Goal: Task Accomplishment & Management: Manage account settings

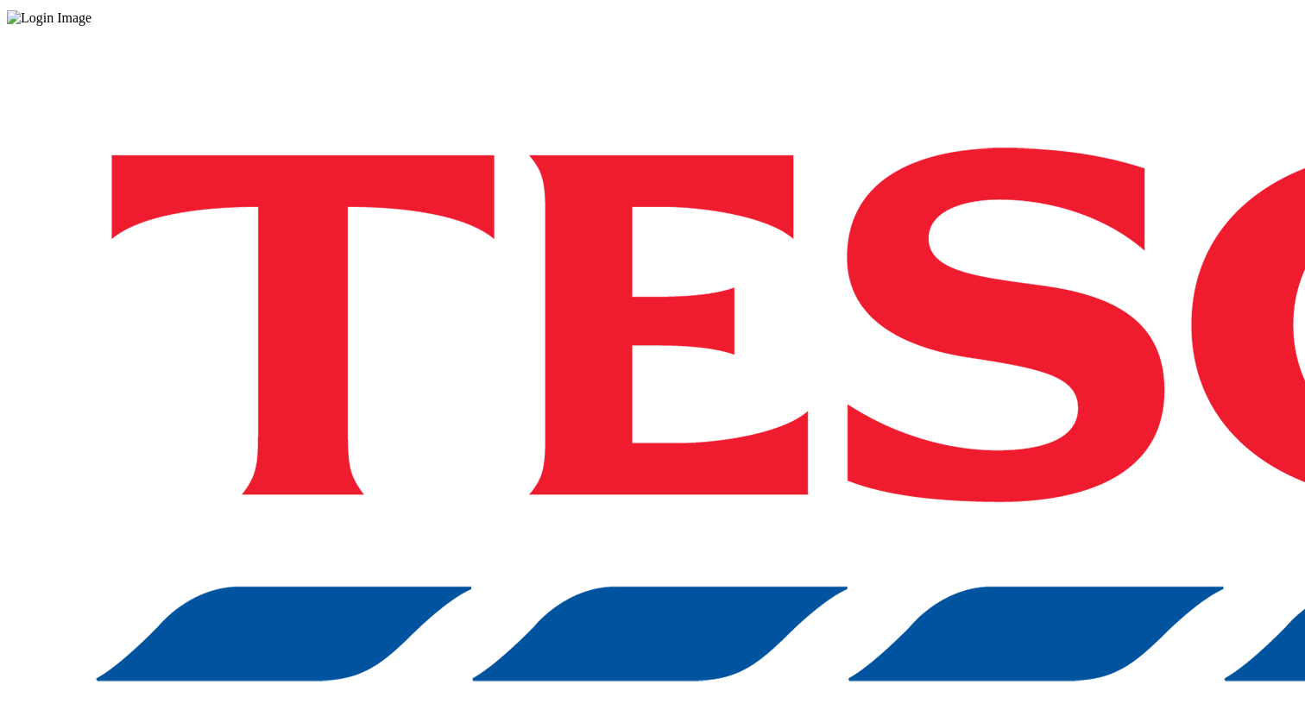
scroll to position [55, 0]
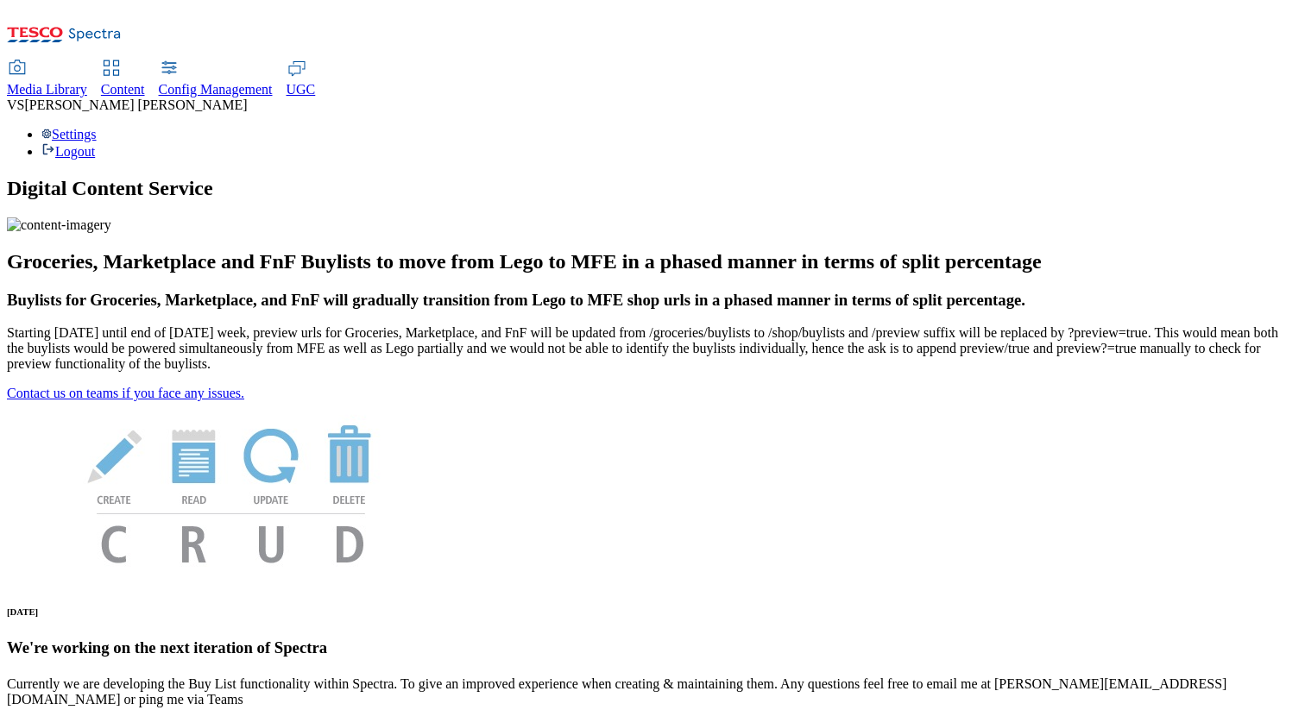
click at [1232, 127] on div "Settings Logout" at bounding box center [652, 143] width 1291 height 33
click at [97, 127] on link "Settings" at bounding box center [68, 134] width 55 height 15
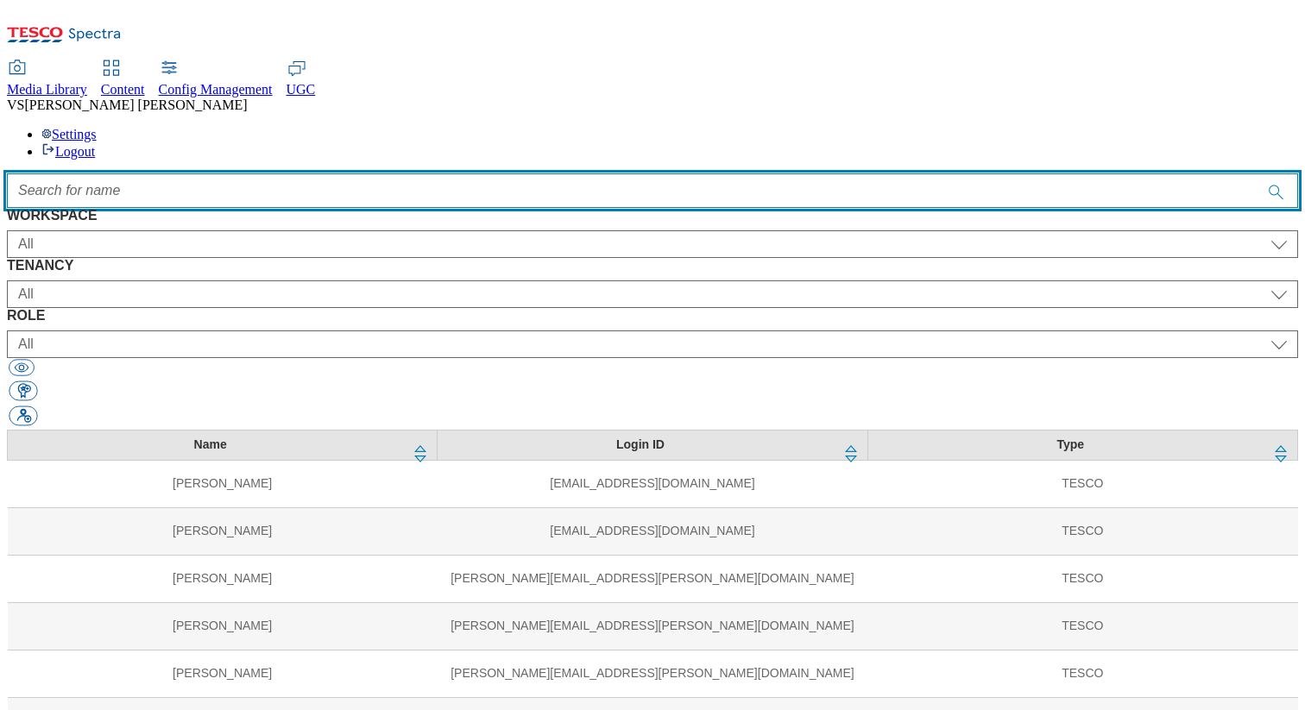
click at [594, 173] on input "Accessible label text" at bounding box center [652, 190] width 1291 height 35
paste input "eilidh"
type input "eilidh"
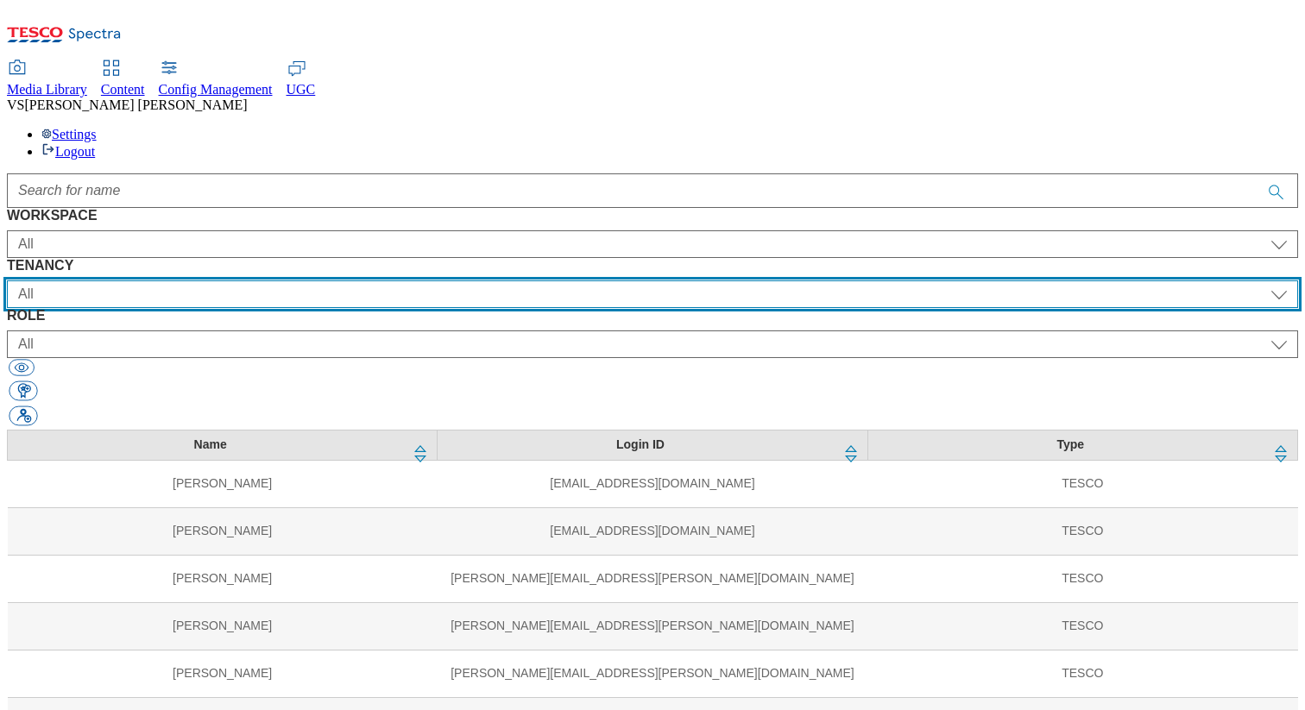
click at [512, 281] on select "All ALL All all CE Clubcard Boost UK Clubcard Marketing Clubcard ROI clubcard-b…" at bounding box center [652, 295] width 1291 height 28
select select "flare-ghs-mktg"
click at [369, 281] on select "All ALL All all CE Clubcard Boost UK Clubcard Marketing Clubcard ROI clubcard-b…" at bounding box center [652, 295] width 1291 height 28
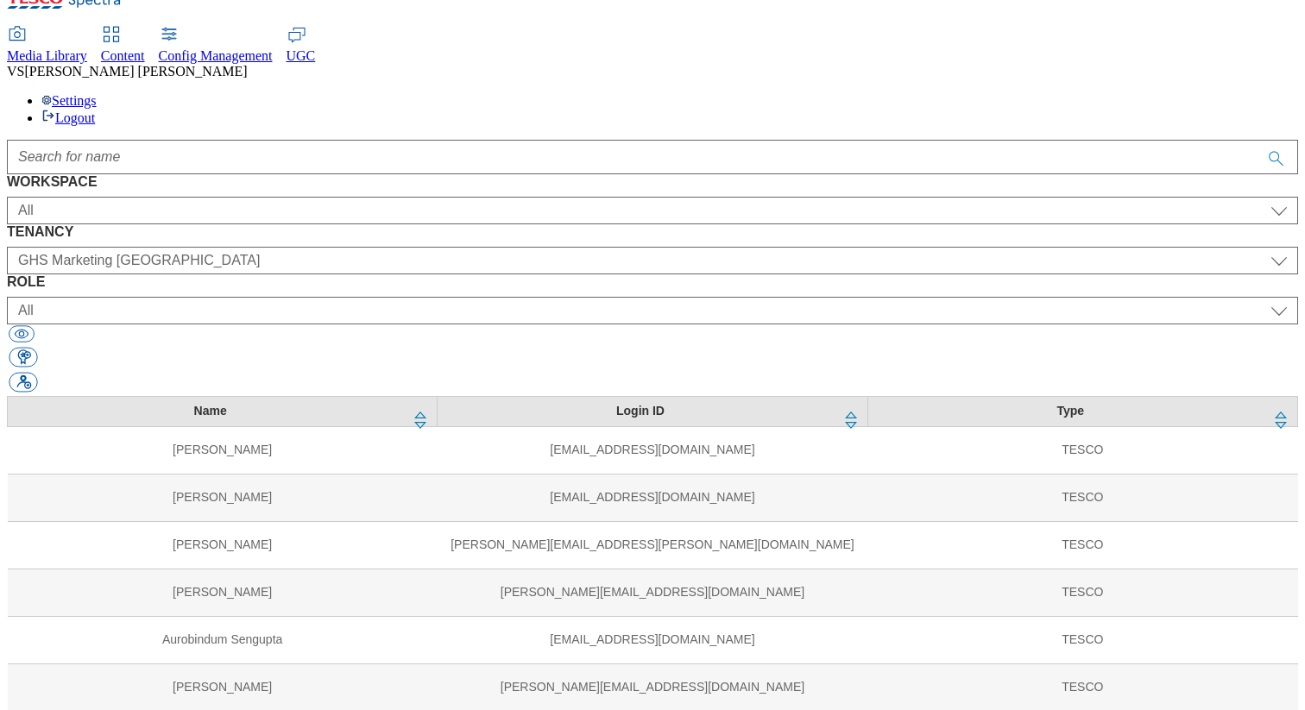
scroll to position [61, 0]
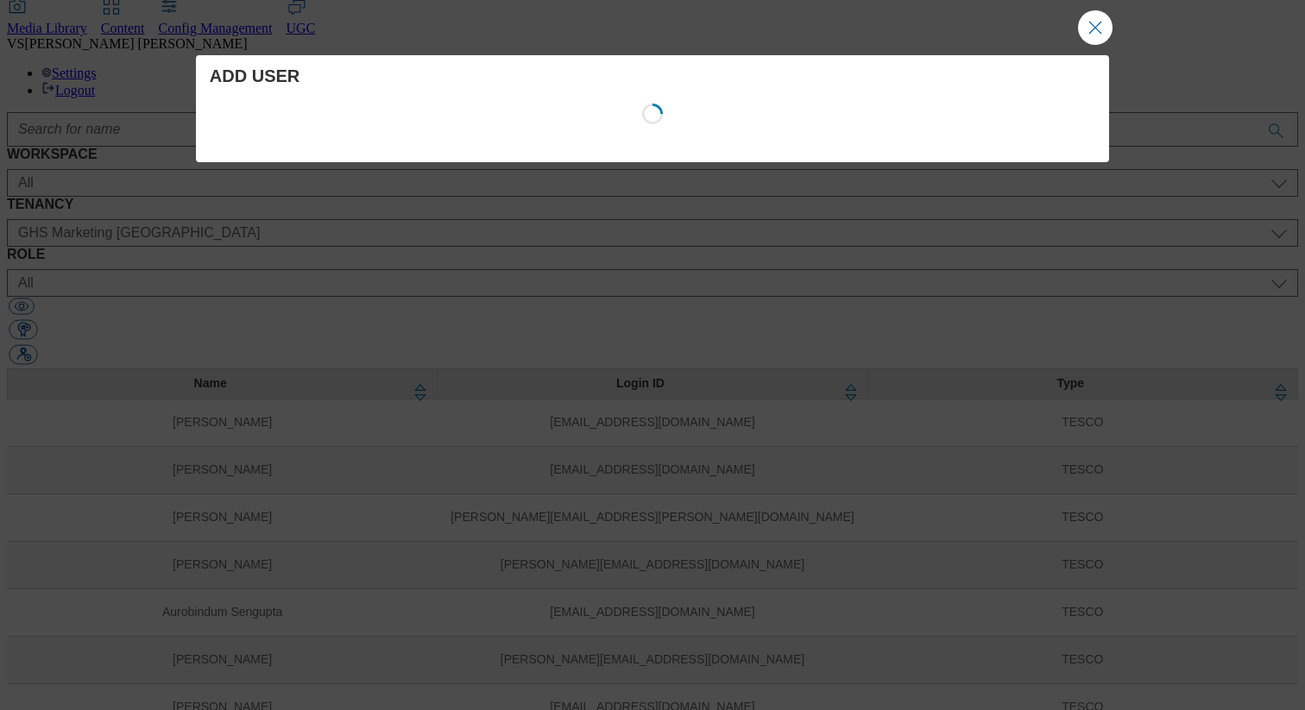
select select "Content"
select select "ROI"
select select "targeting_rules_editor"
select select "Content"
select select "UK"
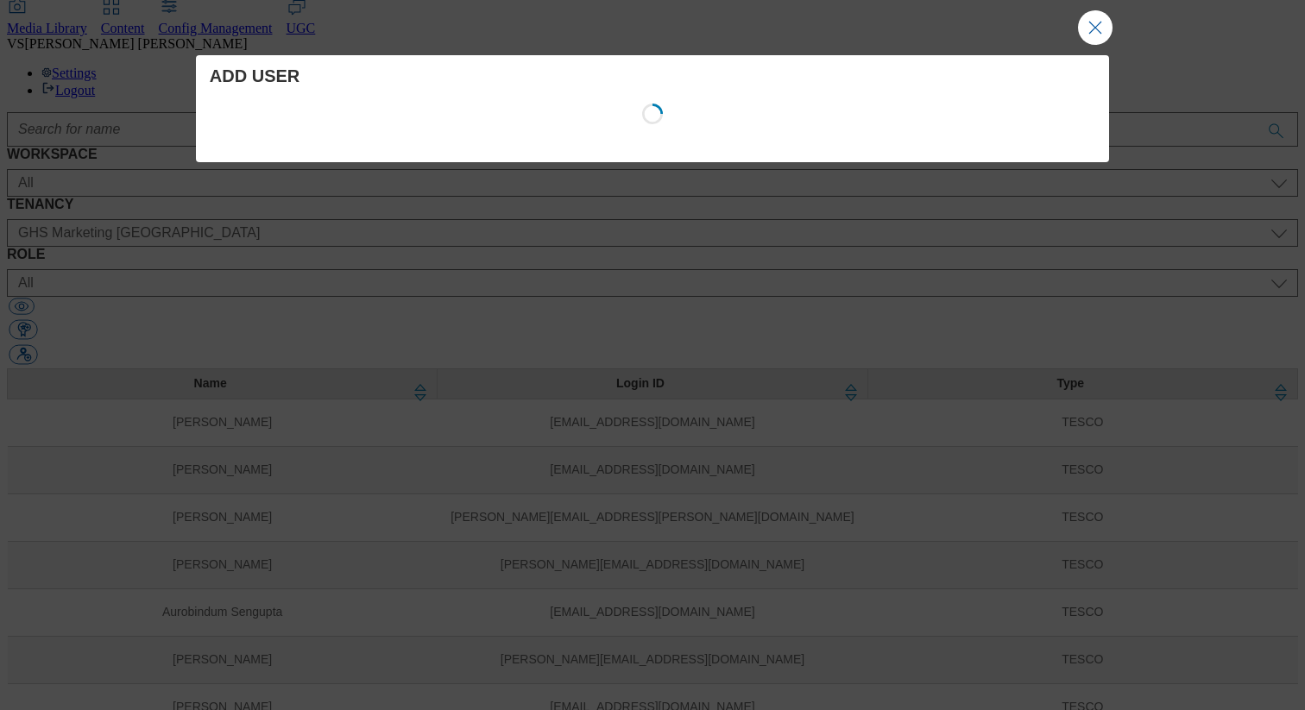
select select "targeting_rules_editor"
select select "Content"
select select "ghs-[GEOGRAPHIC_DATA]"
select select "buylist_senior_editor"
select select "Content"
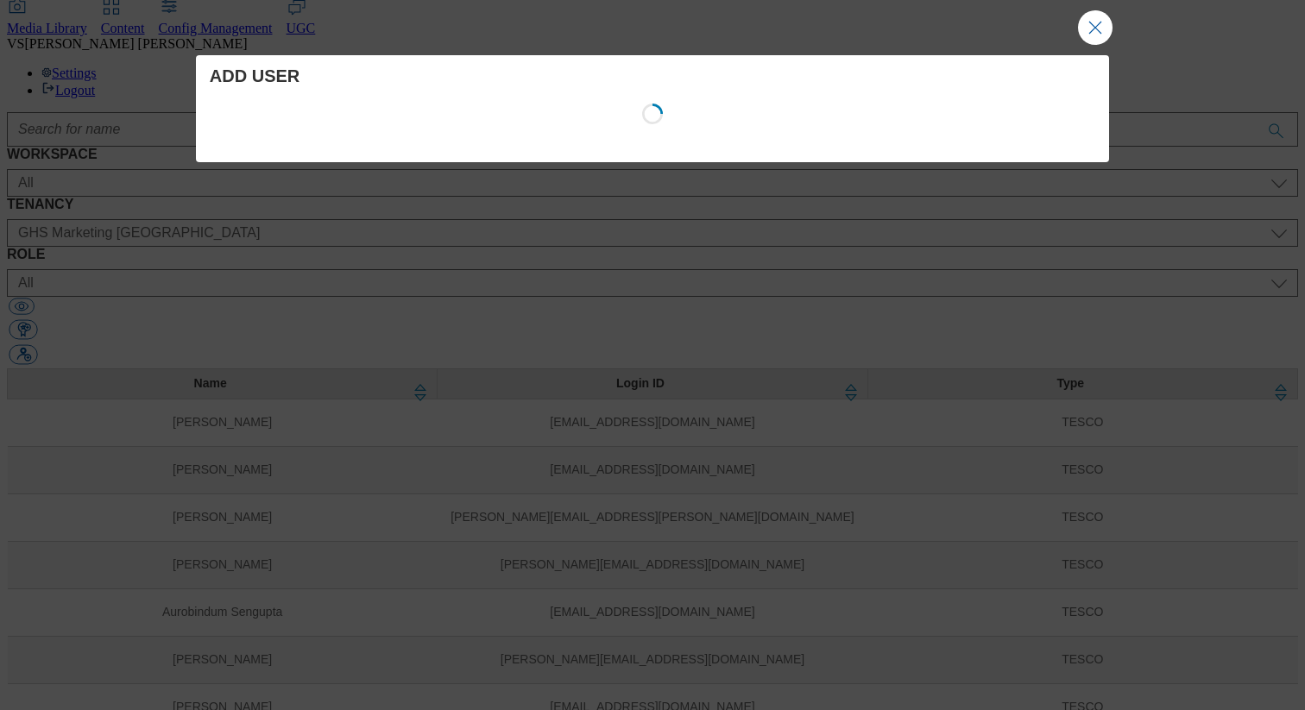
select select "ghs-roi"
select select "buylist_senior_editor"
select select "Media"
select select "flare-ghs-mktg"
select select "content_designer"
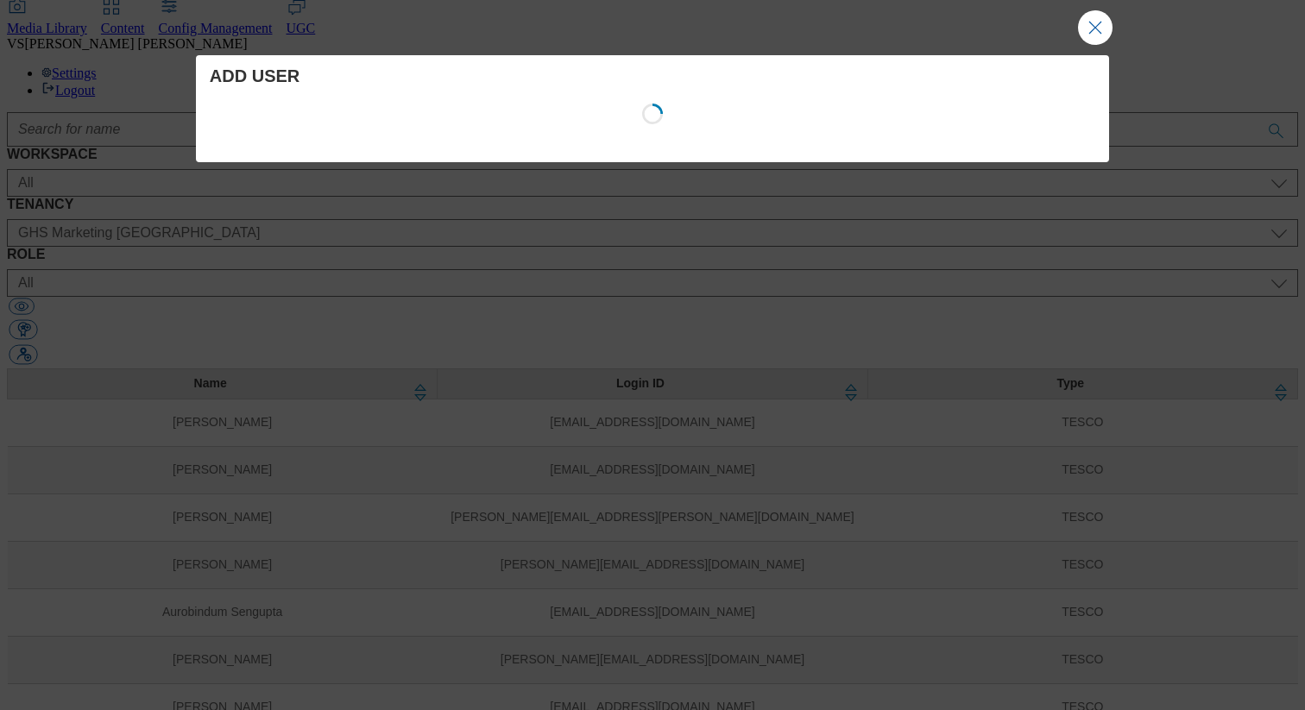
select select "Media"
select select "flare-homepage"
select select "content_designer"
select select "Media"
select select "flare-fnf"
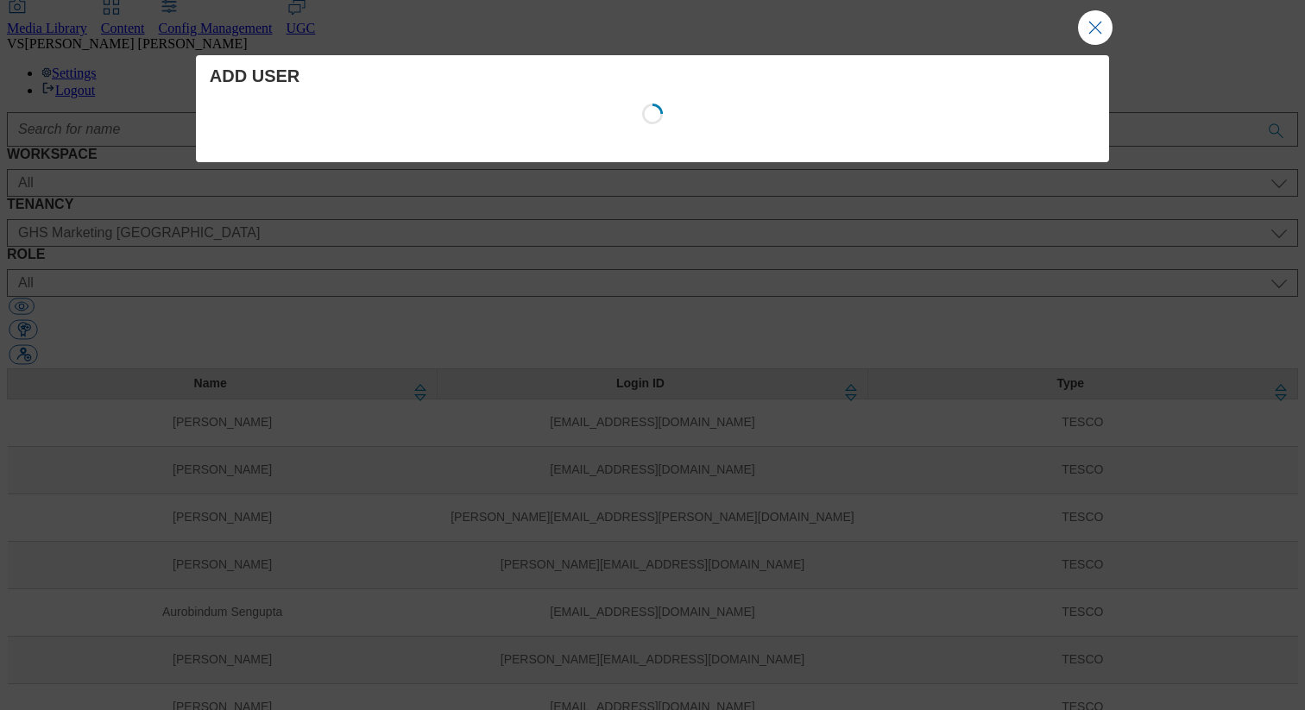
select select "guest"
select select "Media"
select select "flare-realfood"
select select "guest"
select select "Media"
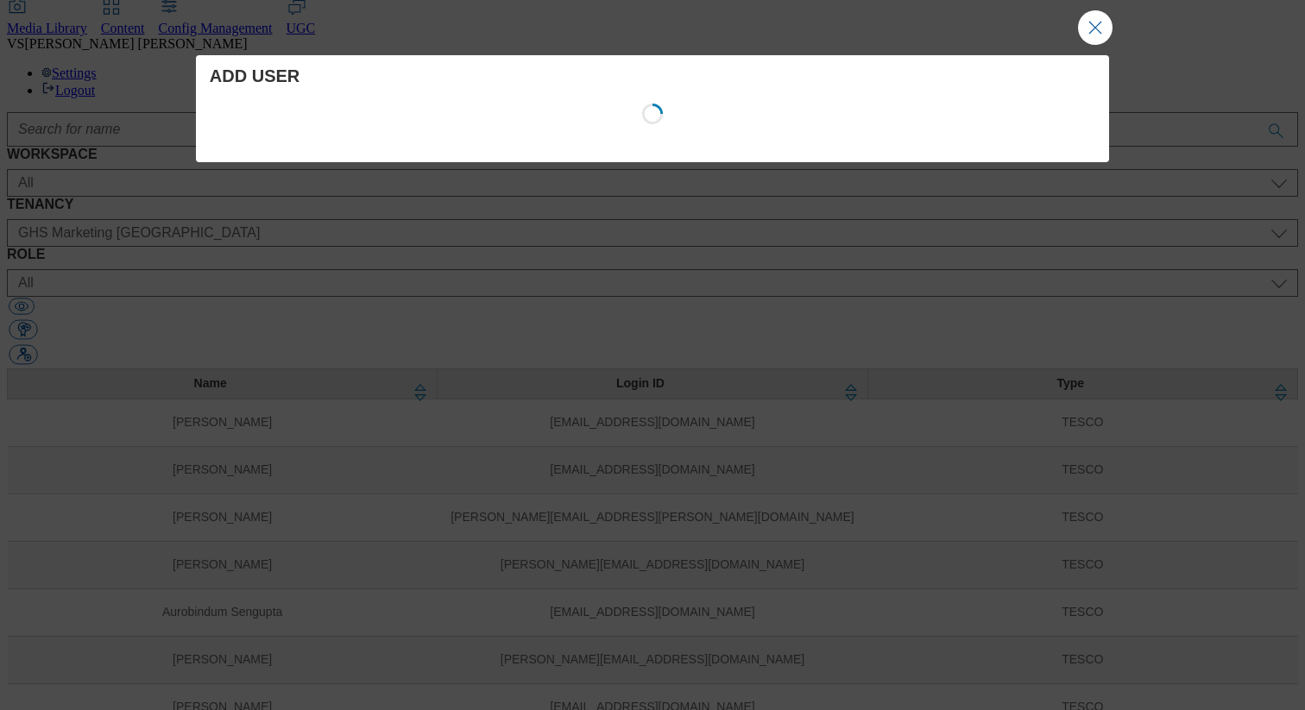
select select "flare-ghs"
select select "guest"
select select "Media"
select select "flare-clubcard-mktg"
select select "content_designer"
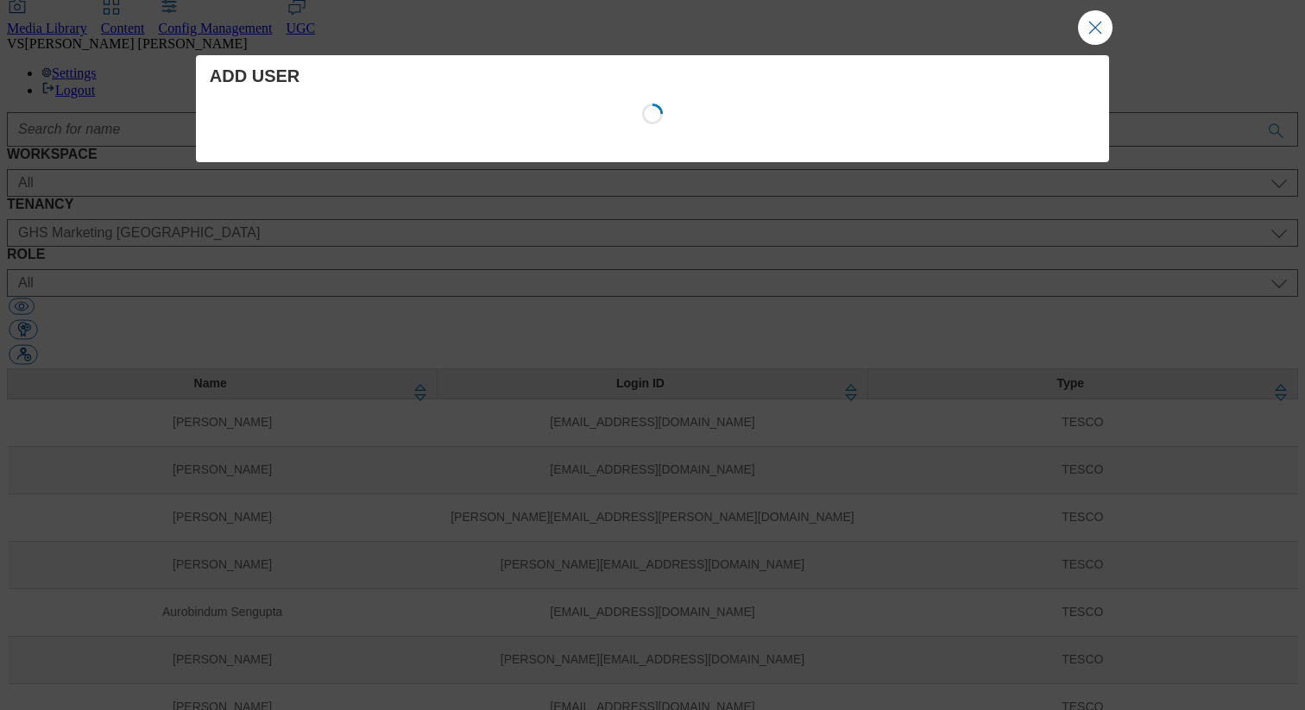
select select "Media"
select select "flare-ghs-roi"
select select "content_designer"
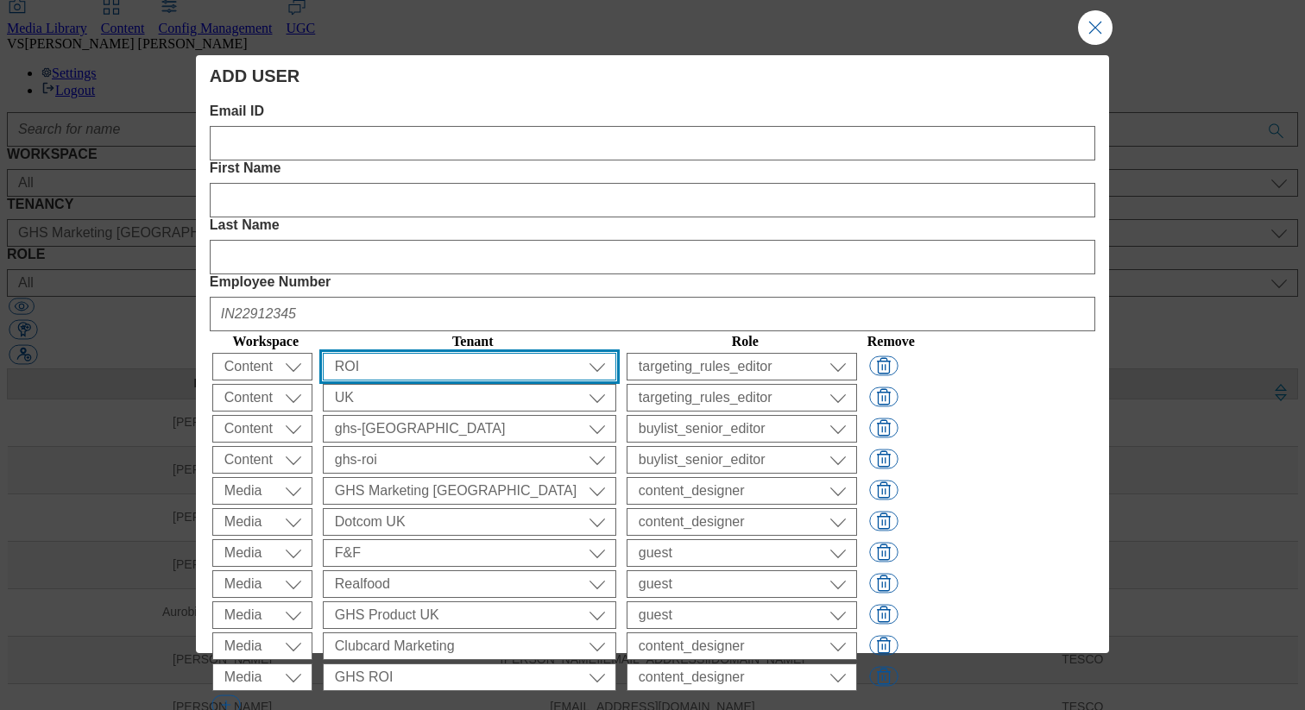
click at [487, 353] on select "All ALL All all CE Clubcard Boost UK Clubcard Marketing Clubcard ROI clubcard-b…" at bounding box center [469, 367] width 293 height 28
select select "flare-ghs-roi"
click at [375, 353] on select "All ALL All all CE Clubcard Boost UK Clubcard Marketing Clubcard ROI clubcard-b…" at bounding box center [469, 367] width 293 height 28
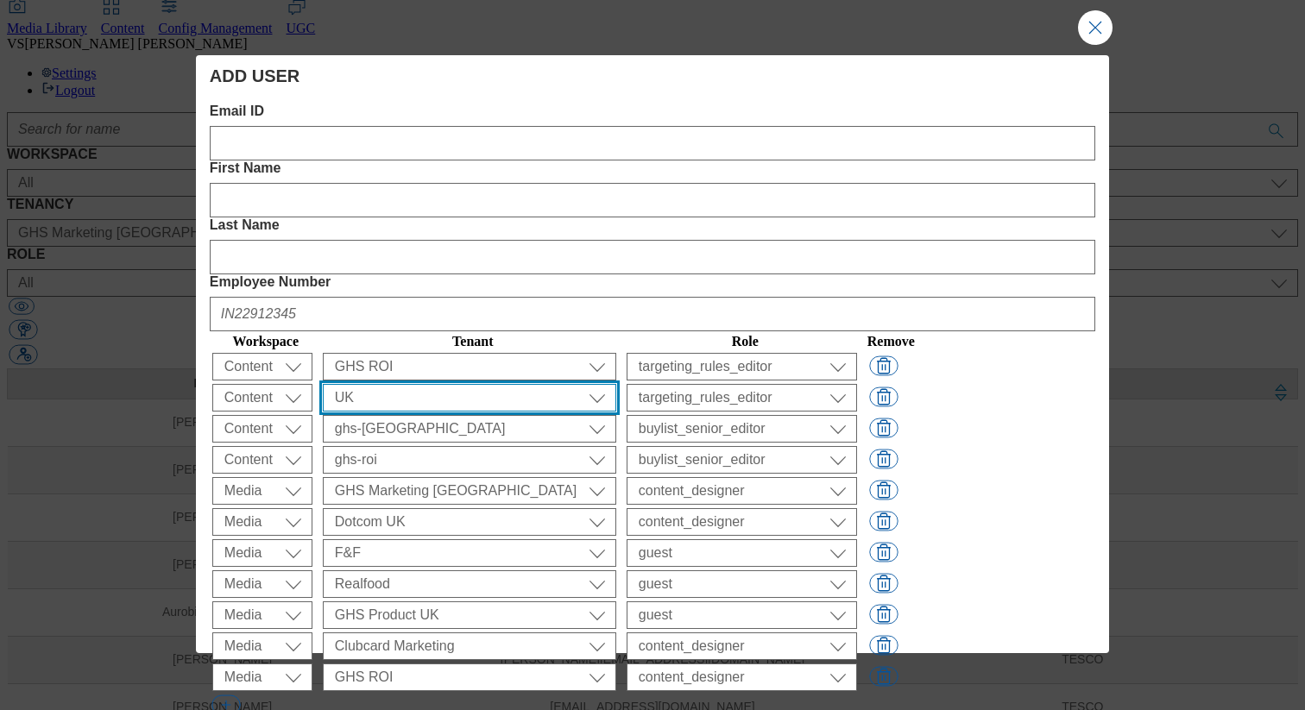
click at [440, 384] on select "All ALL All all CE Clubcard Boost UK Clubcard Marketing Clubcard ROI clubcard-b…" at bounding box center [469, 398] width 293 height 28
click at [375, 384] on select "All ALL All all CE Clubcard Boost UK Clubcard Marketing Clubcard ROI clubcard-b…" at bounding box center [469, 398] width 293 height 28
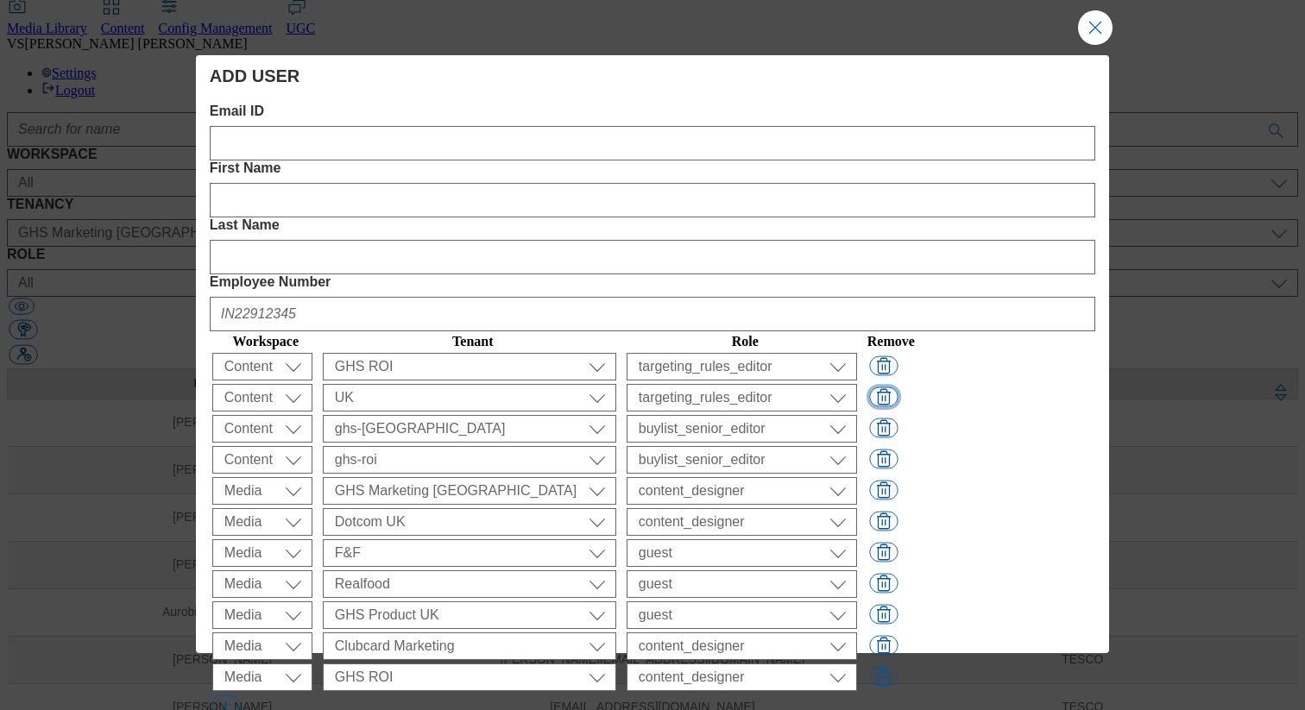
click at [898, 387] on button "Modal" at bounding box center [883, 397] width 28 height 20
select select "ghs-[GEOGRAPHIC_DATA]"
select select "buylist_senior_editor"
select select "ghs-roi"
select select "Media"
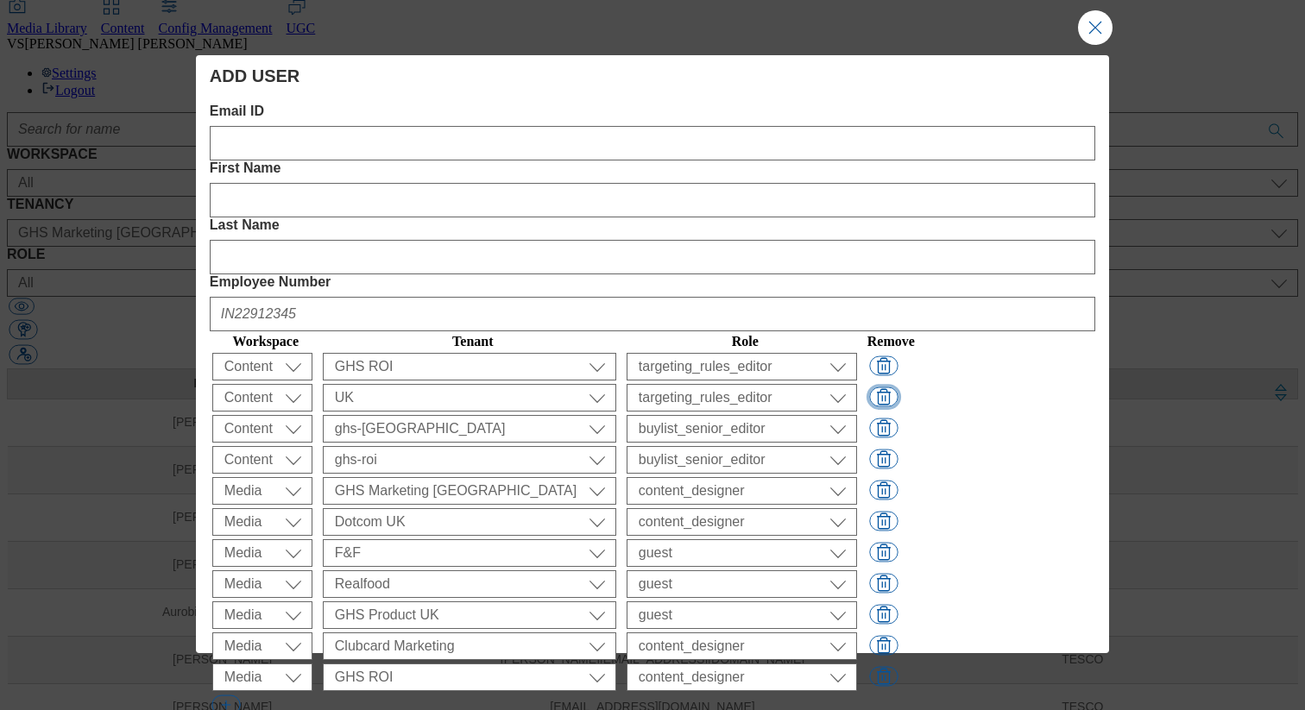
select select "flare-ghs-mktg"
select select "content_designer"
select select "flare-homepage"
select select "flare-fnf"
select select "guest"
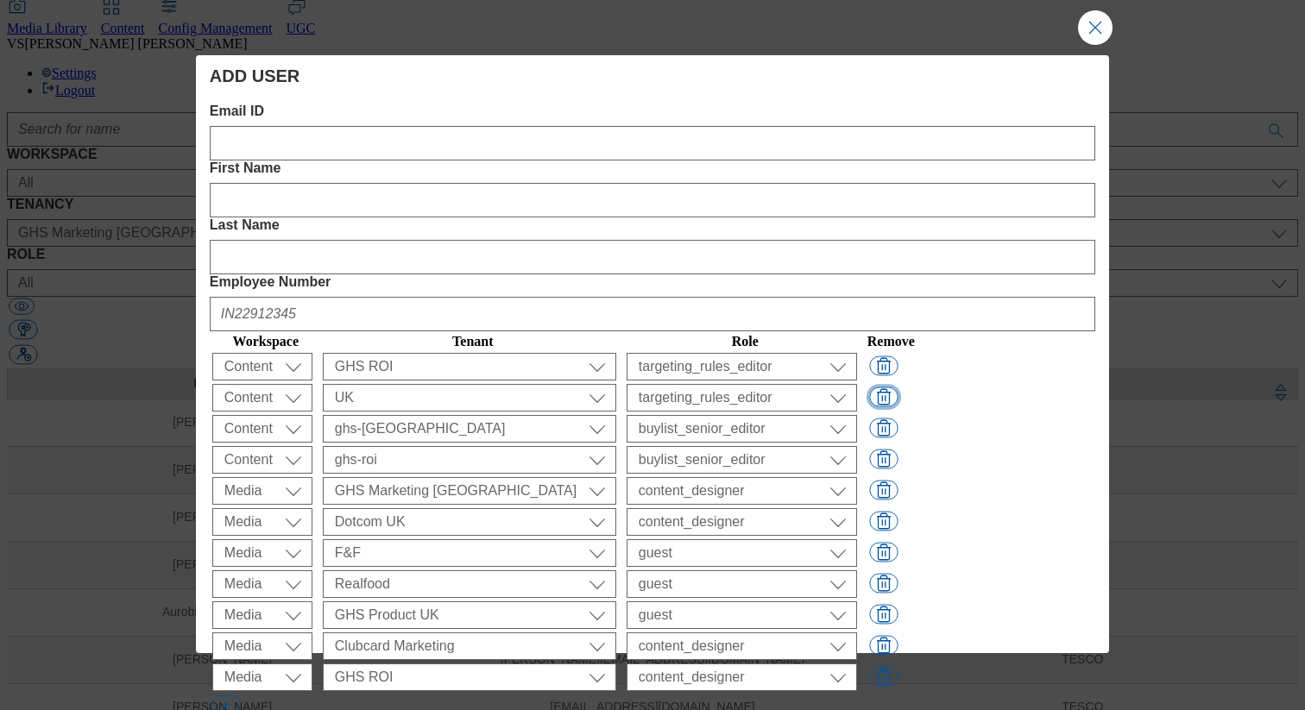
select select "flare-realfood"
select select "flare-ghs"
select select "flare-clubcard-mktg"
select select "content_designer"
select select "flare-ghs-roi"
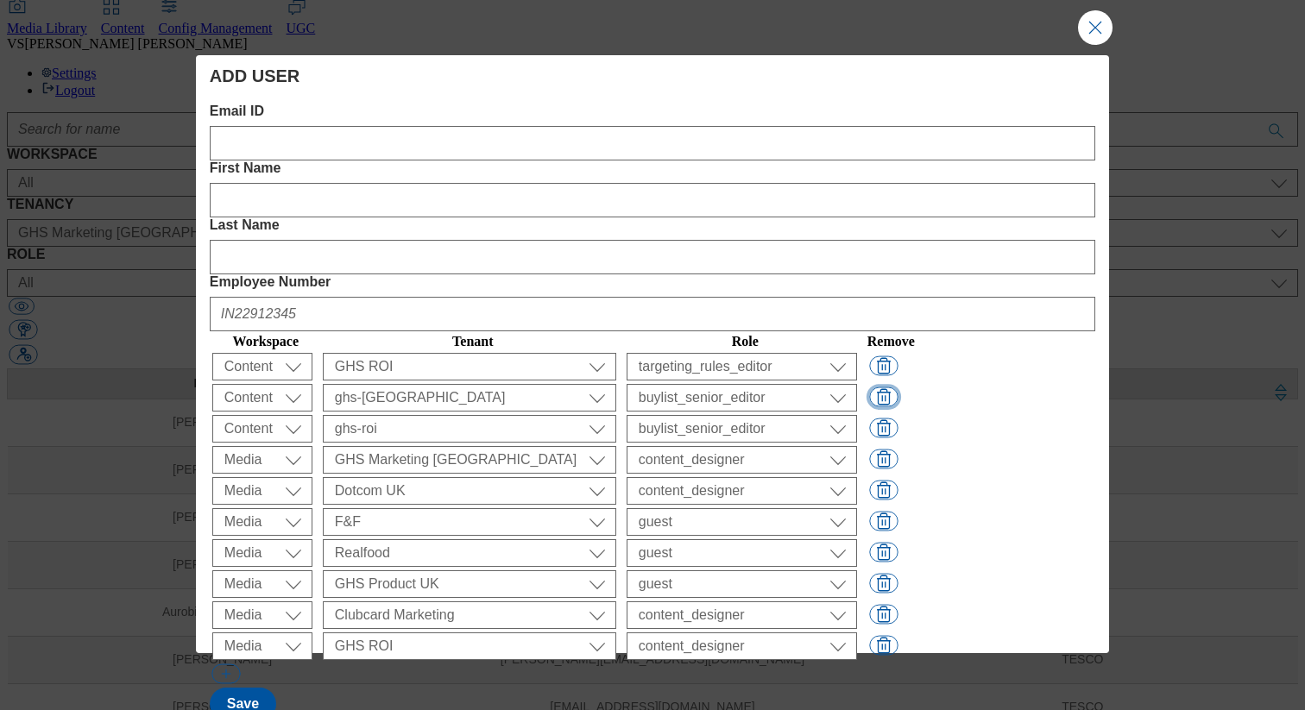
click at [898, 387] on button "Modal" at bounding box center [883, 397] width 28 height 20
select select "ghs-roi"
select select "Media"
select select "flare-ghs-mktg"
select select "content_designer"
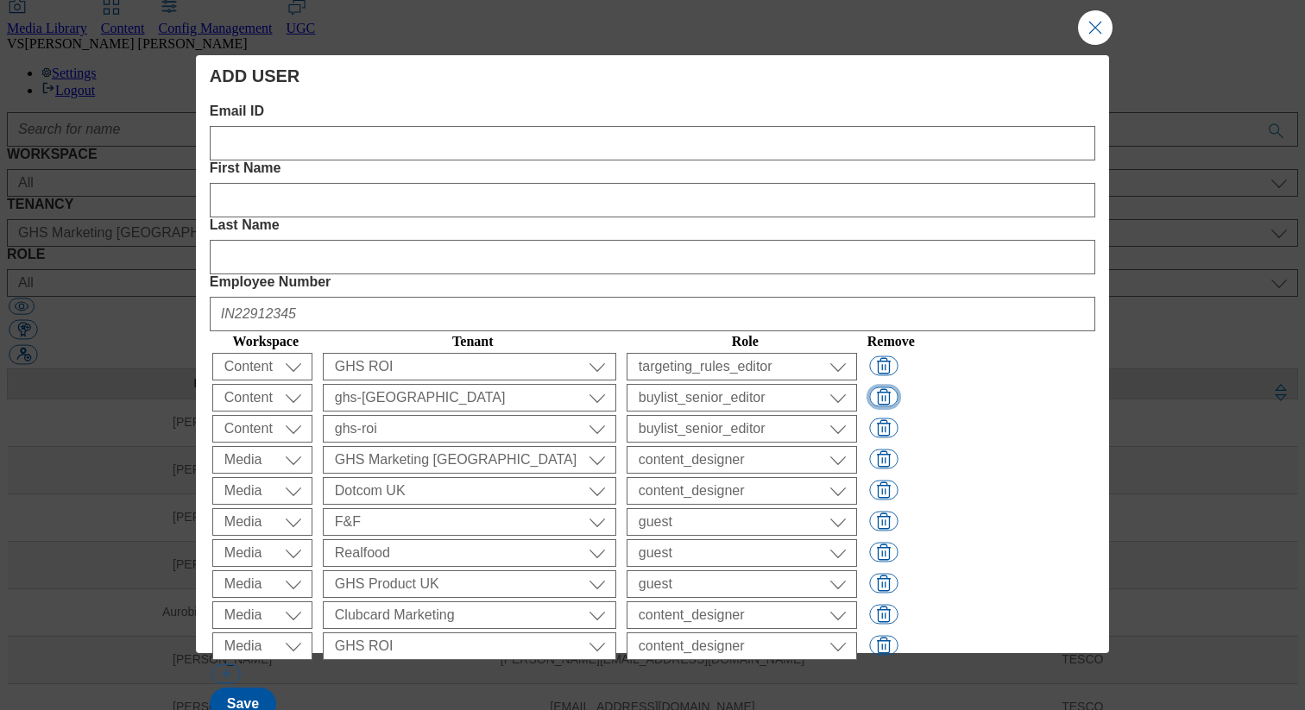
select select "flare-homepage"
select select "flare-fnf"
select select "guest"
select select "flare-realfood"
select select "flare-ghs"
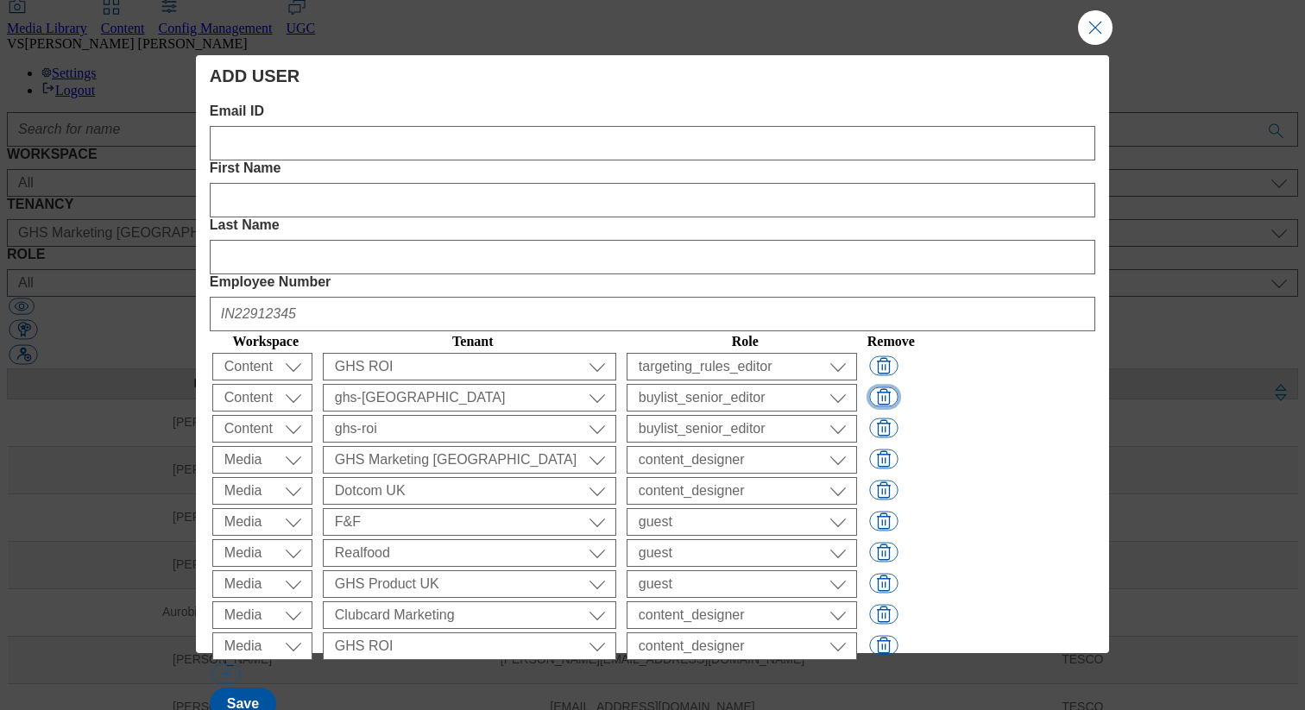
select select "flare-clubcard-mktg"
select select "content_designer"
select select "flare-ghs-roi"
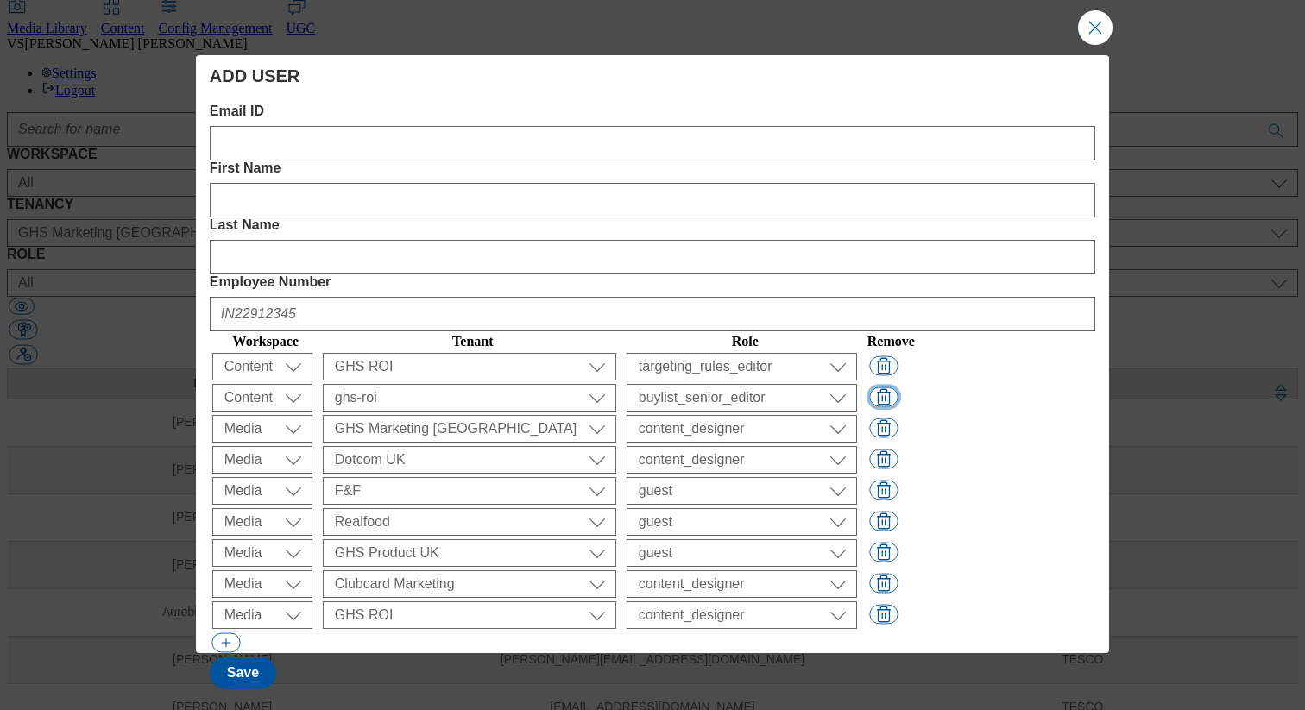
click at [898, 387] on button "Modal" at bounding box center [883, 397] width 28 height 20
select select "Media"
select select "flare-ghs-mktg"
select select "content_designer"
select select "flare-homepage"
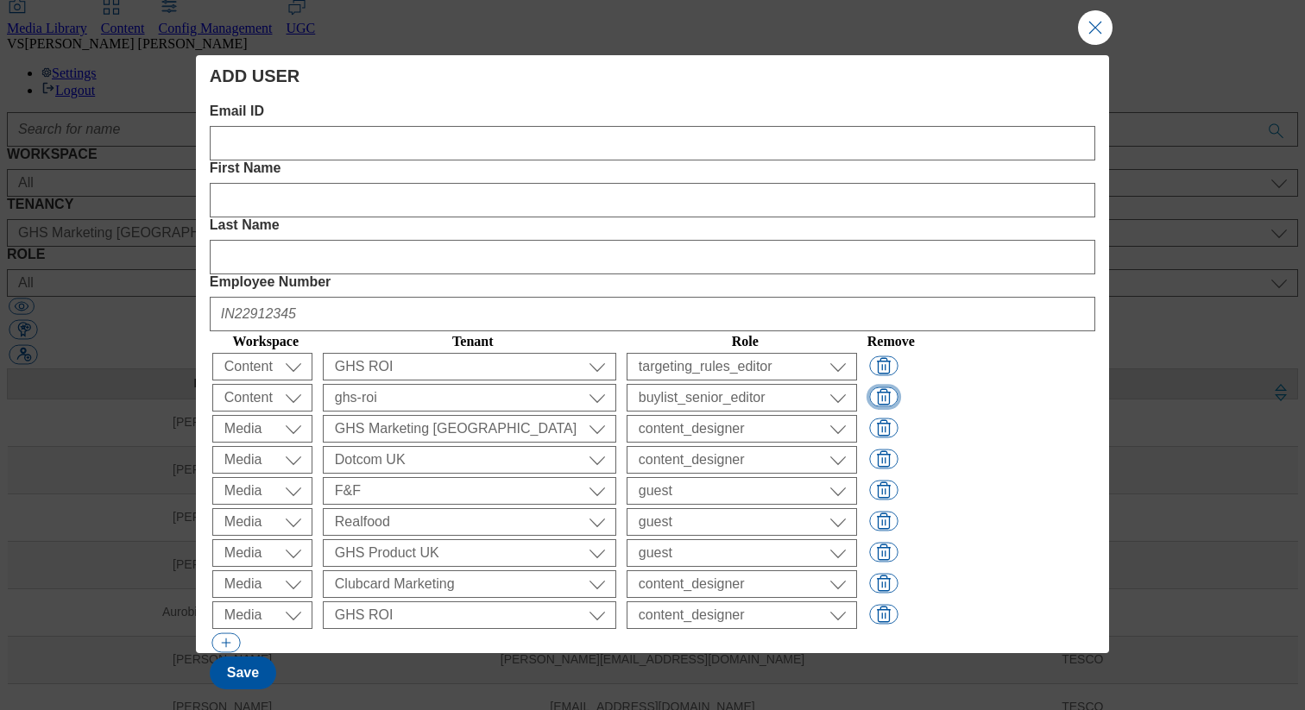
select select "flare-fnf"
select select "guest"
select select "flare-realfood"
select select "flare-ghs"
select select "flare-clubcard-mktg"
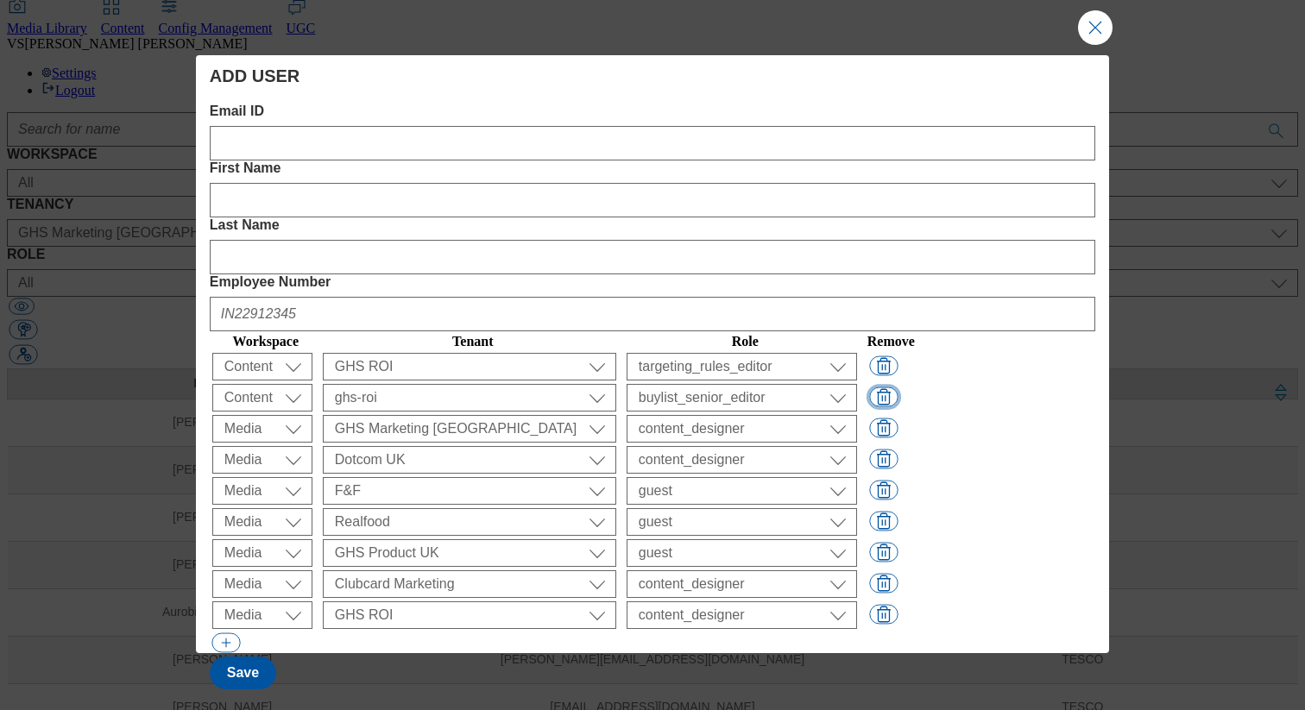
select select "content_designer"
select select "flare-ghs-roi"
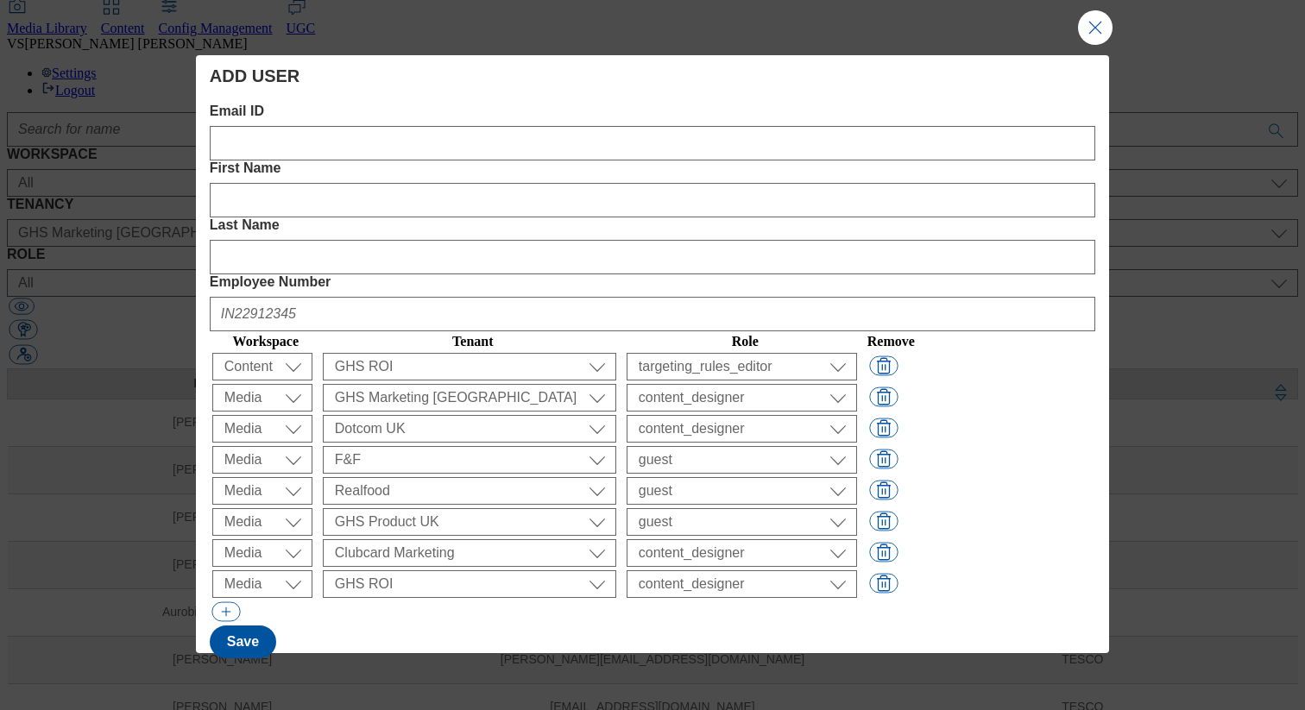
scroll to position [3, 0]
click at [898, 356] on button "Modal" at bounding box center [883, 366] width 28 height 20
select select "Media"
select select "flare-ghs-mktg"
select select "content_designer"
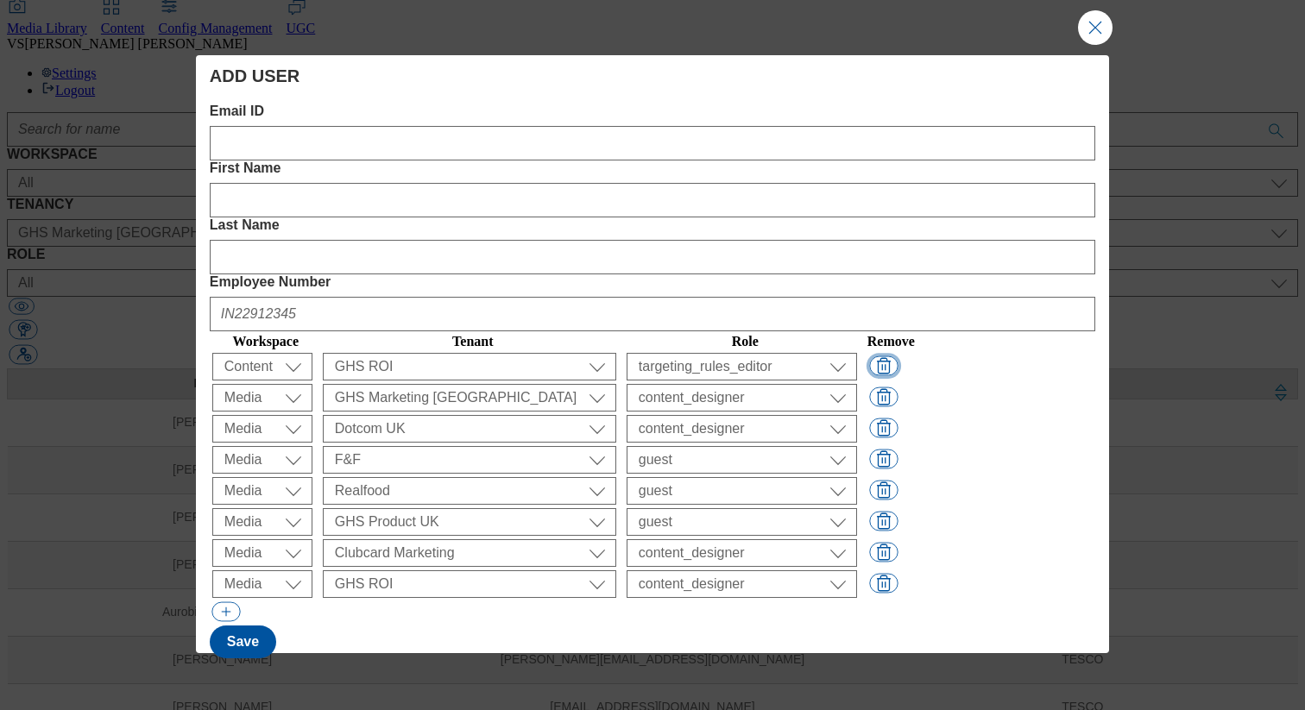
select select "flare-homepage"
select select "flare-fnf"
select select "guest"
select select "flare-realfood"
select select "flare-ghs"
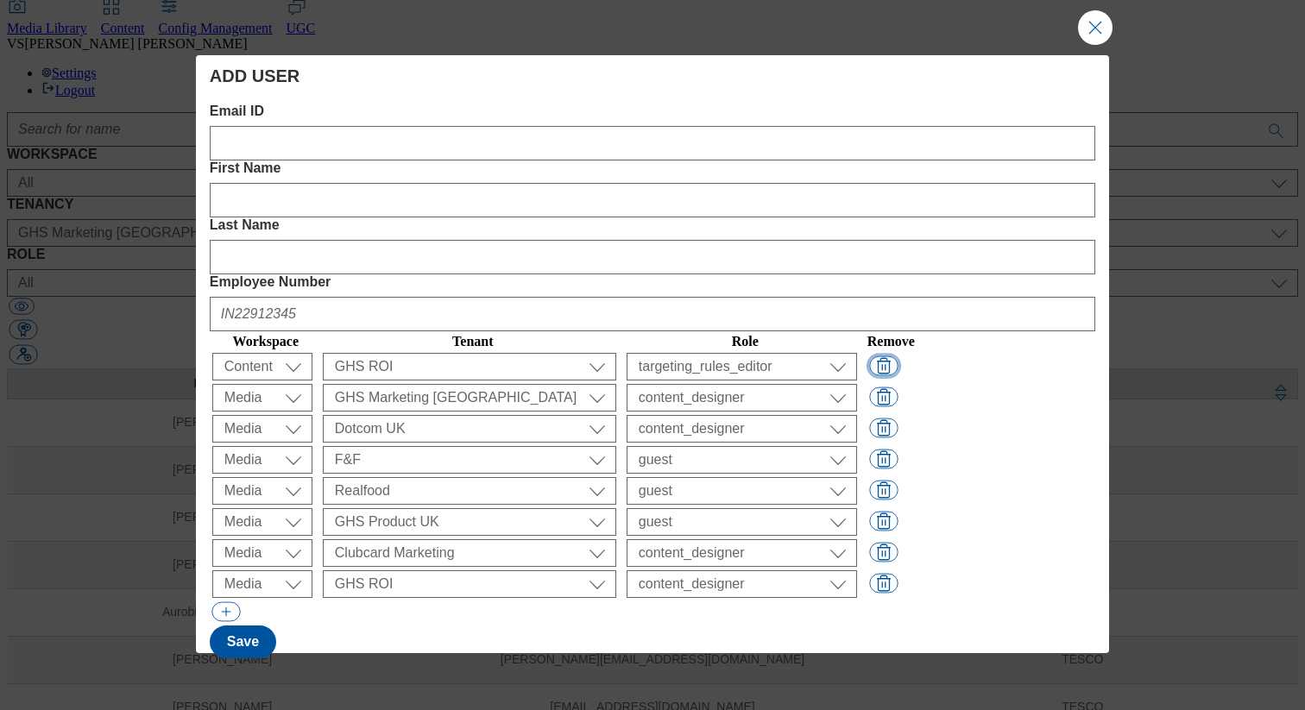
select select "flare-clubcard-mktg"
select select "content_designer"
select select "flare-ghs-roi"
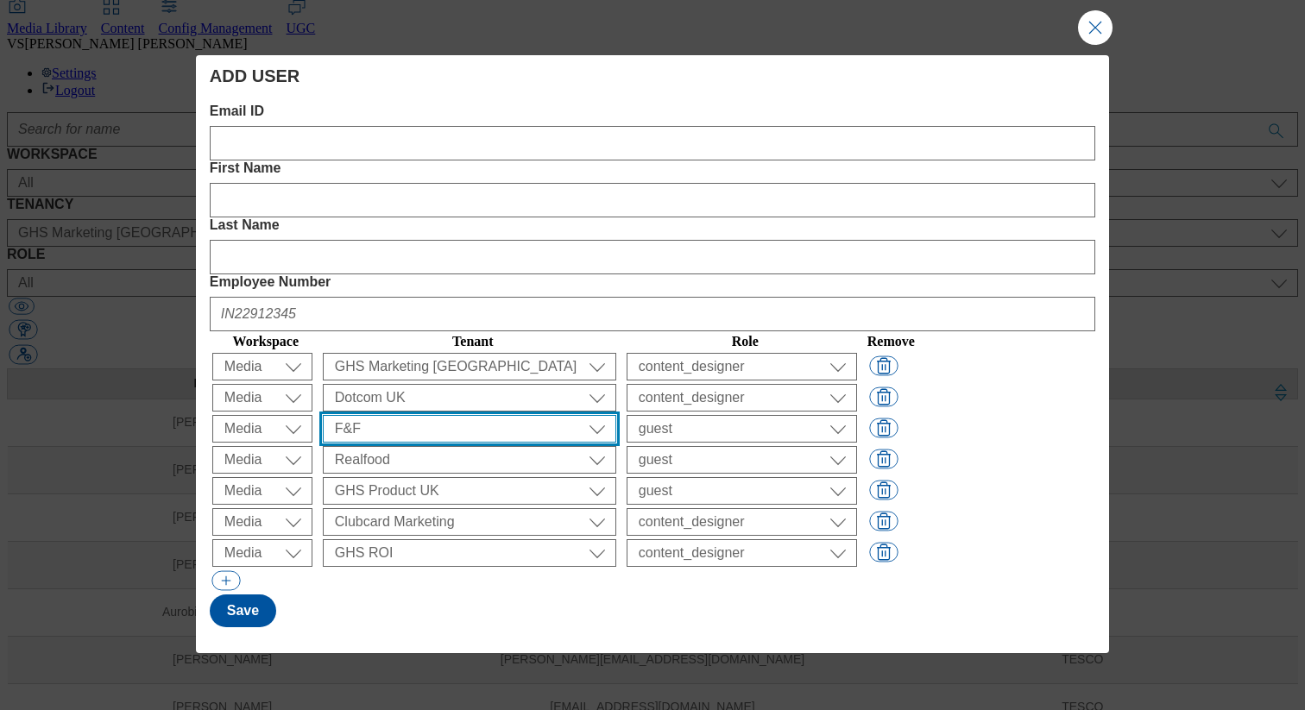
click at [506, 415] on select "All ALL All all CE Clubcard Boost UK Clubcard Marketing Clubcard ROI clubcard-b…" at bounding box center [469, 429] width 293 height 28
click at [375, 415] on select "All ALL All all CE Clubcard Boost UK Clubcard Marketing Clubcard ROI clubcard-b…" at bounding box center [469, 429] width 293 height 28
click at [427, 415] on select "All ALL All all CE Clubcard Boost UK Clubcard Marketing Clubcard ROI clubcard-b…" at bounding box center [469, 429] width 293 height 28
select select "flare-fnf-stores"
click at [375, 415] on select "All ALL All all CE Clubcard Boost UK Clubcard Marketing Clubcard ROI clubcard-b…" at bounding box center [469, 429] width 293 height 28
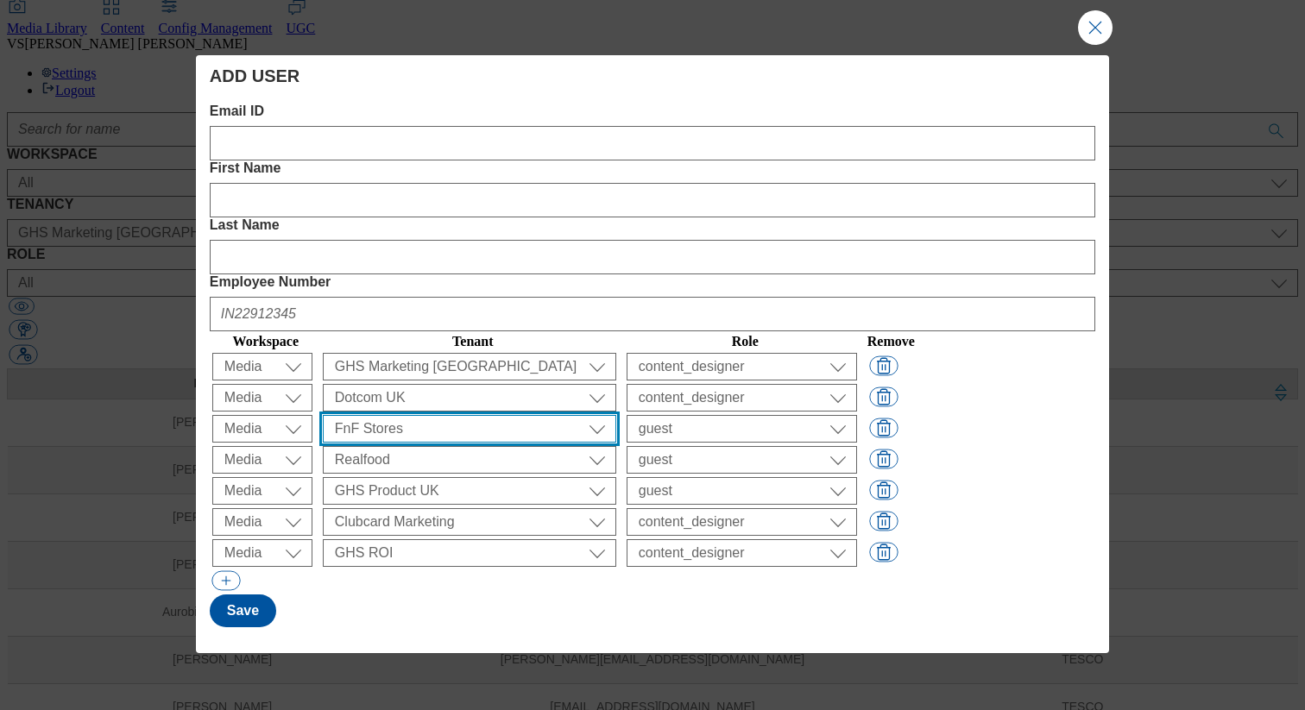
click at [464, 415] on select "All ALL All all CE Clubcard Boost UK Clubcard Marketing Clubcard ROI clubcard-b…" at bounding box center [469, 429] width 293 height 28
click at [375, 415] on select "All ALL All all CE Clubcard Boost UK Clubcard Marketing Clubcard ROI clubcard-b…" at bounding box center [469, 429] width 293 height 28
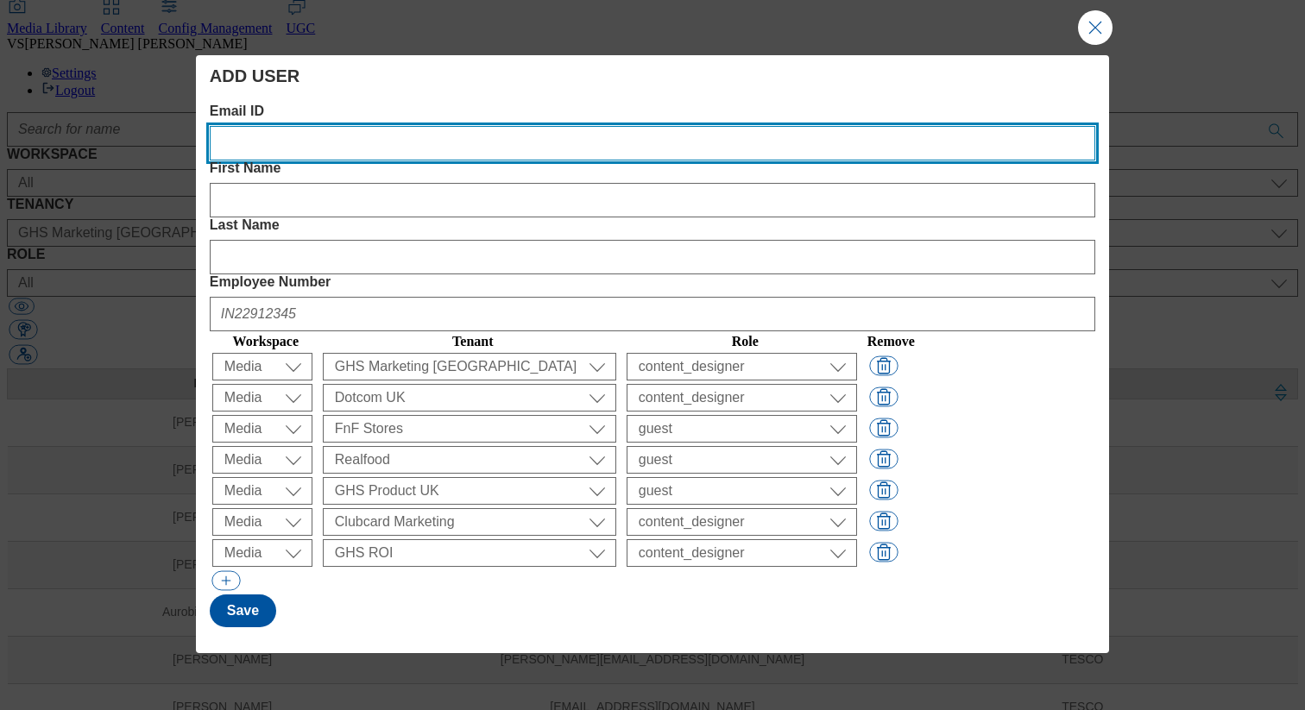
click at [327, 138] on ID "Email ID" at bounding box center [653, 143] width 886 height 35
paste ID "eilidh.haysmith1@tesco.com"
type ID "eilidh.haysmith1@tesco.com"
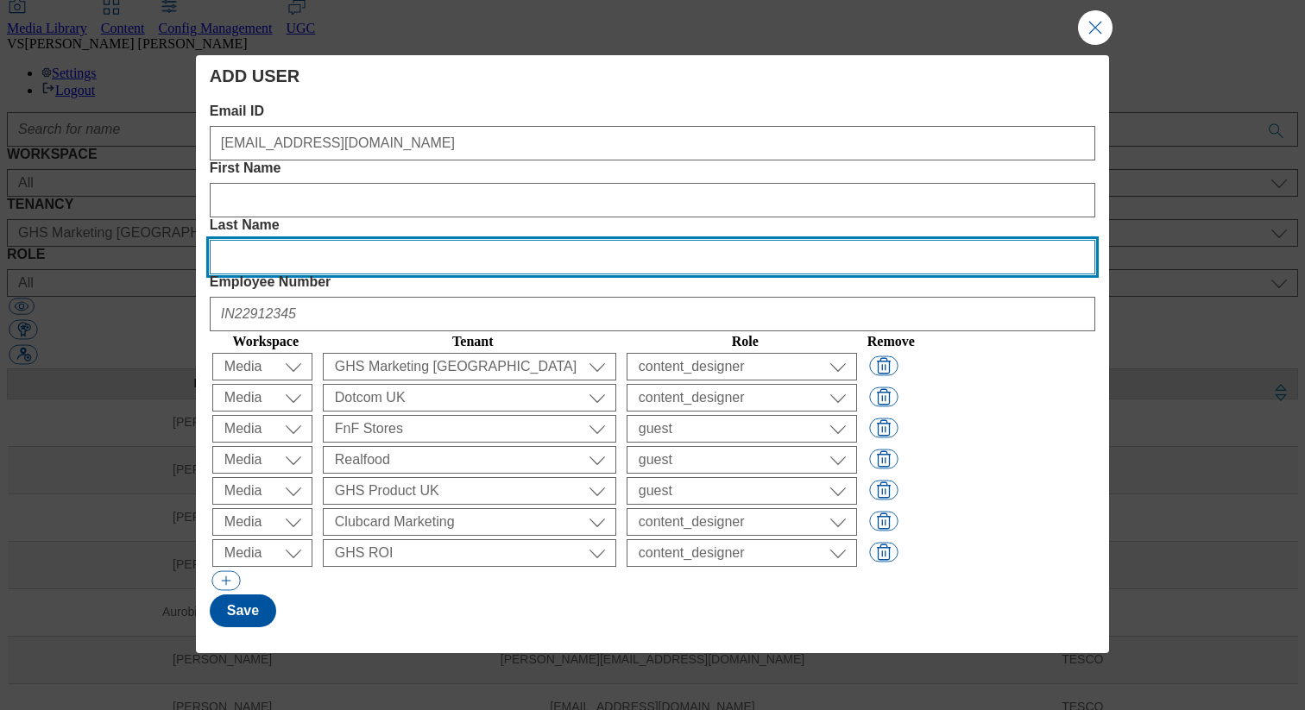
click at [705, 240] on Name "Last Name" at bounding box center [653, 257] width 886 height 35
paste Name "Hay Smith"
type Name "Hay Smith"
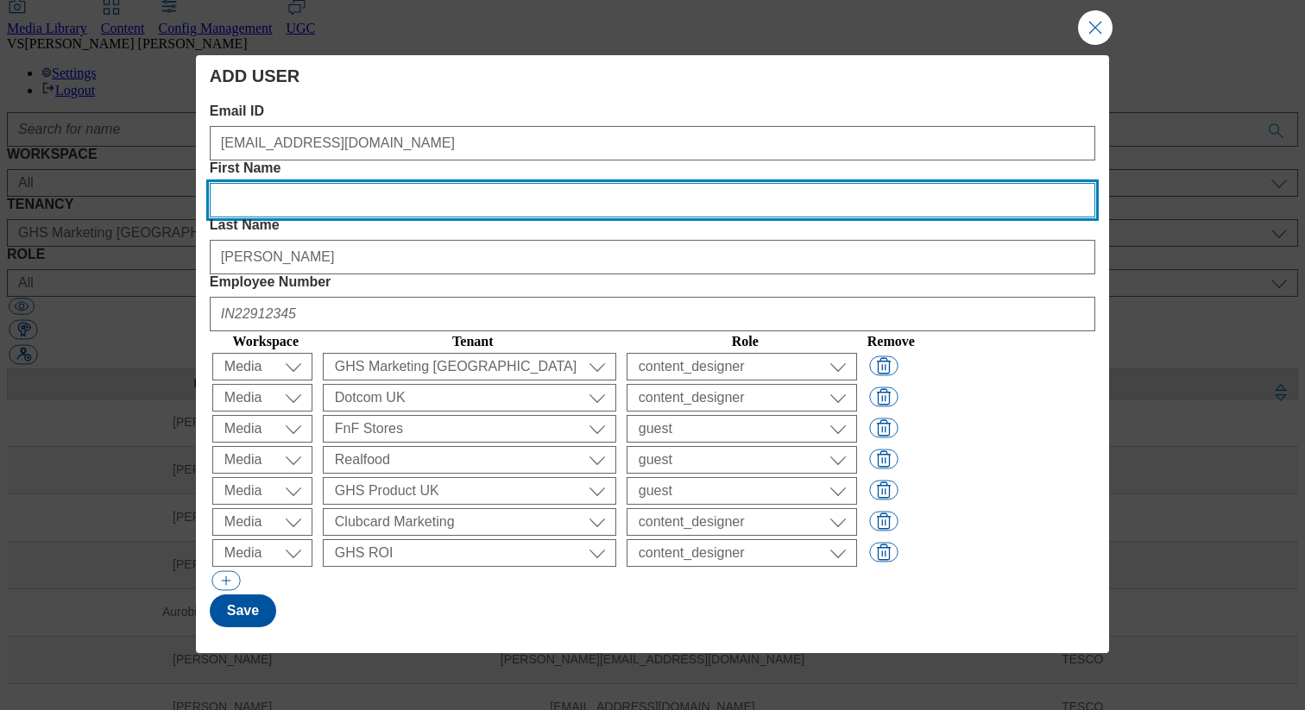
click at [492, 183] on Name "First Name" at bounding box center [653, 200] width 886 height 35
paste Name "Eilidh"
type Name "Eilidh"
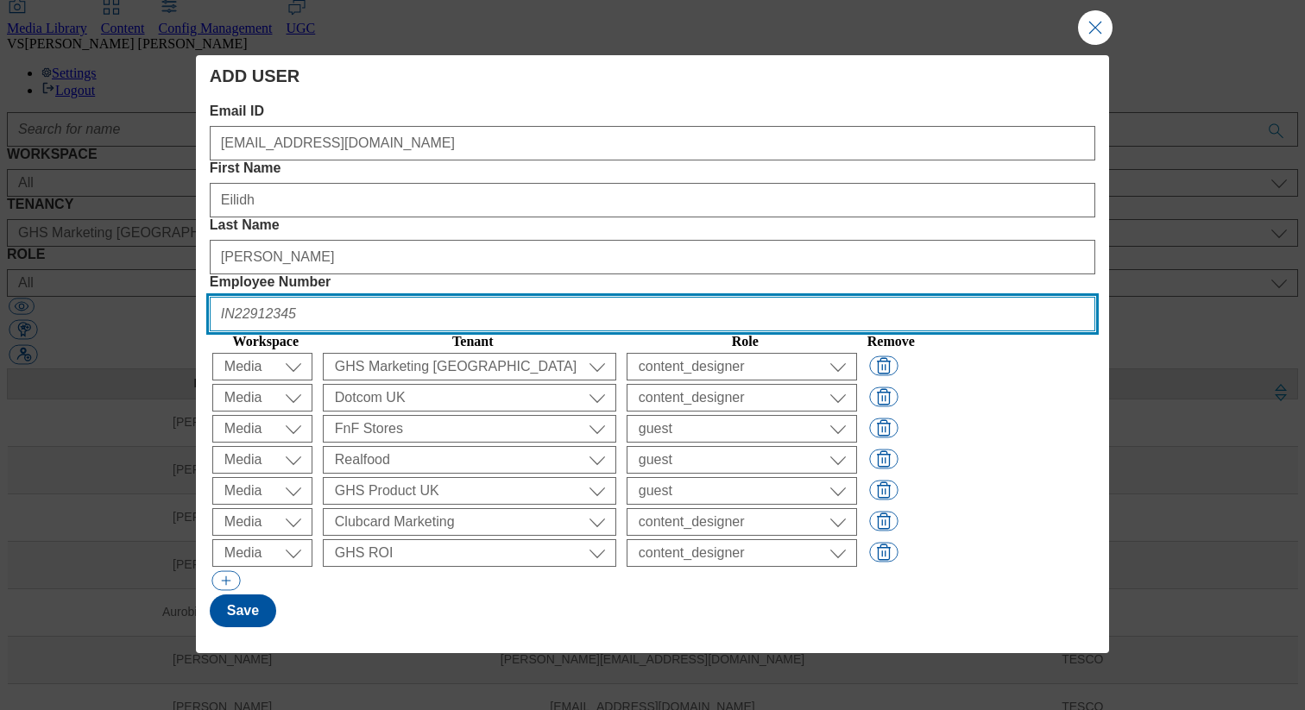
click at [936, 297] on Number "Employee Number" at bounding box center [653, 314] width 886 height 35
paste Number "45929809"
click at [913, 297] on Number "UK 45929809" at bounding box center [653, 314] width 886 height 35
type Number "UK45929809"
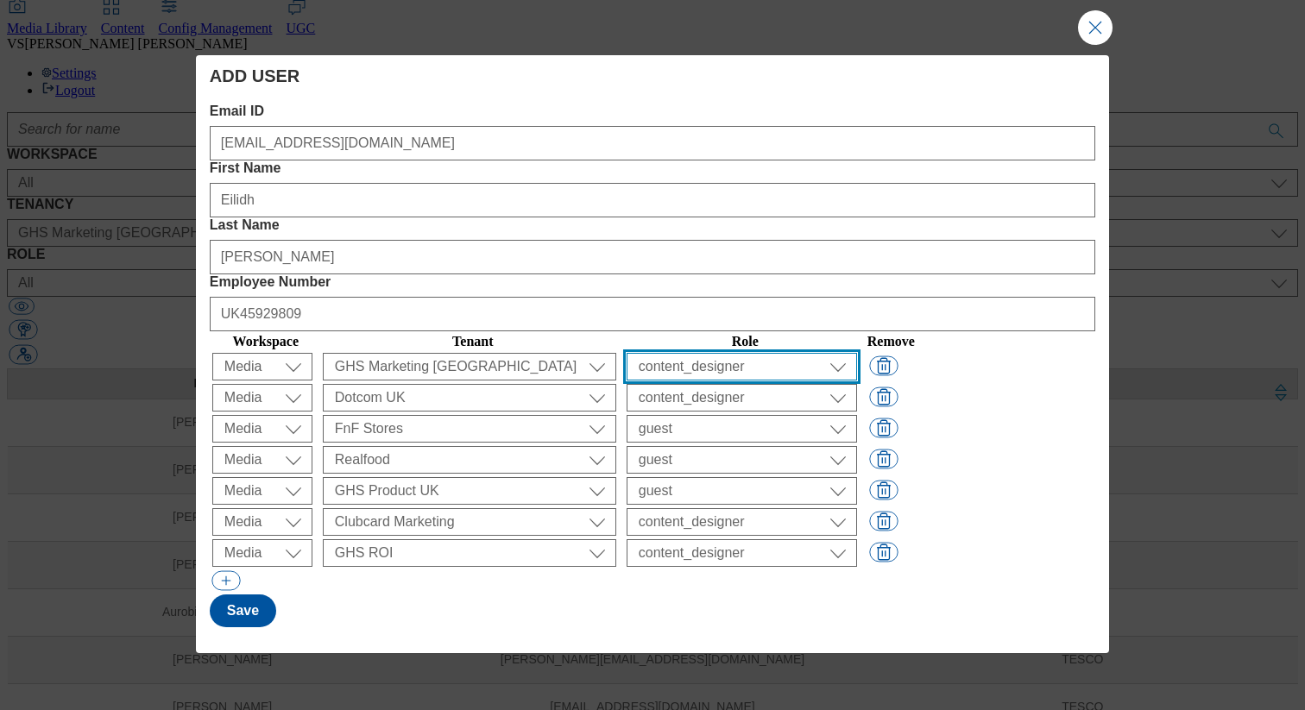
click at [752, 353] on select "All content_designer content_editor content_read developer guest media_admin mo…" at bounding box center [742, 367] width 230 height 28
select select "content_editor"
click at [676, 353] on select "All content_designer content_editor content_read developer guest media_admin mo…" at bounding box center [742, 367] width 230 height 28
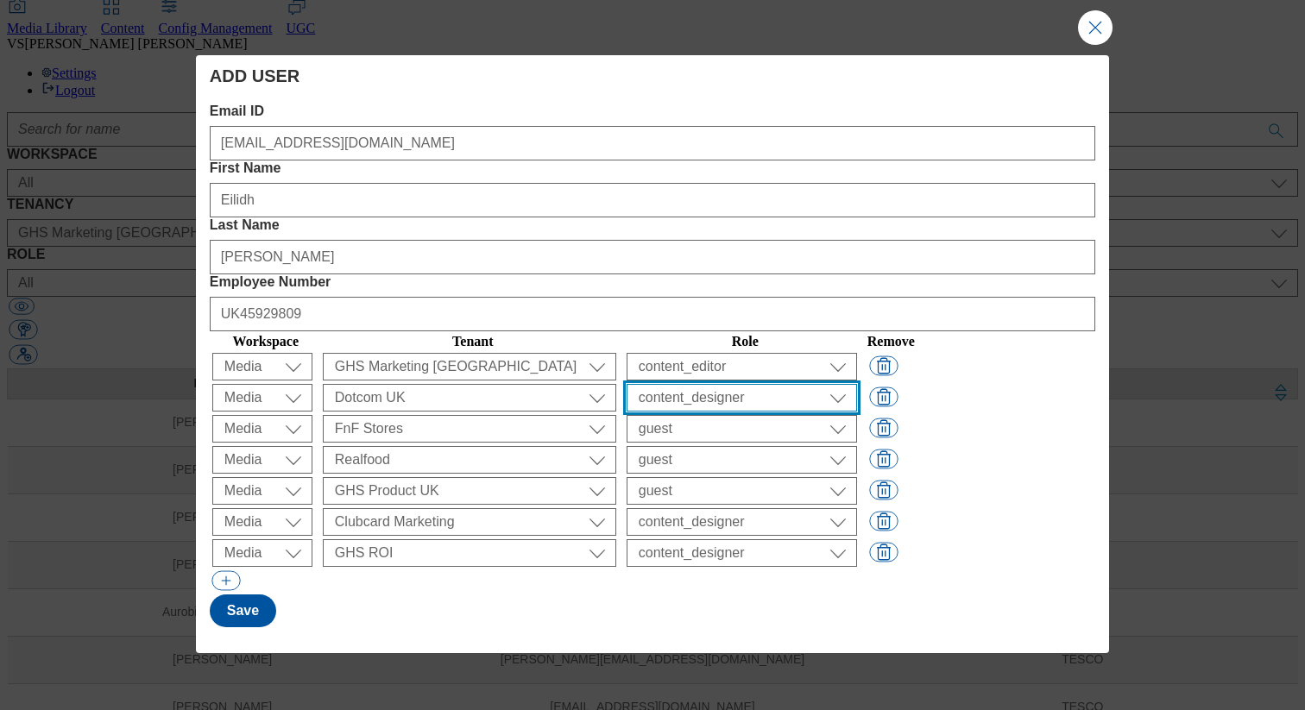
click at [742, 384] on select "All content_designer content_editor content_read developer guest media_admin mo…" at bounding box center [742, 398] width 230 height 28
select select "content_editor"
click at [676, 384] on select "All content_designer content_editor content_read developer guest media_admin mo…" at bounding box center [742, 398] width 230 height 28
click at [738, 415] on select "All content_designer content_editor content_read developer guest media_admin mo…" at bounding box center [742, 429] width 230 height 28
select select "content_editor"
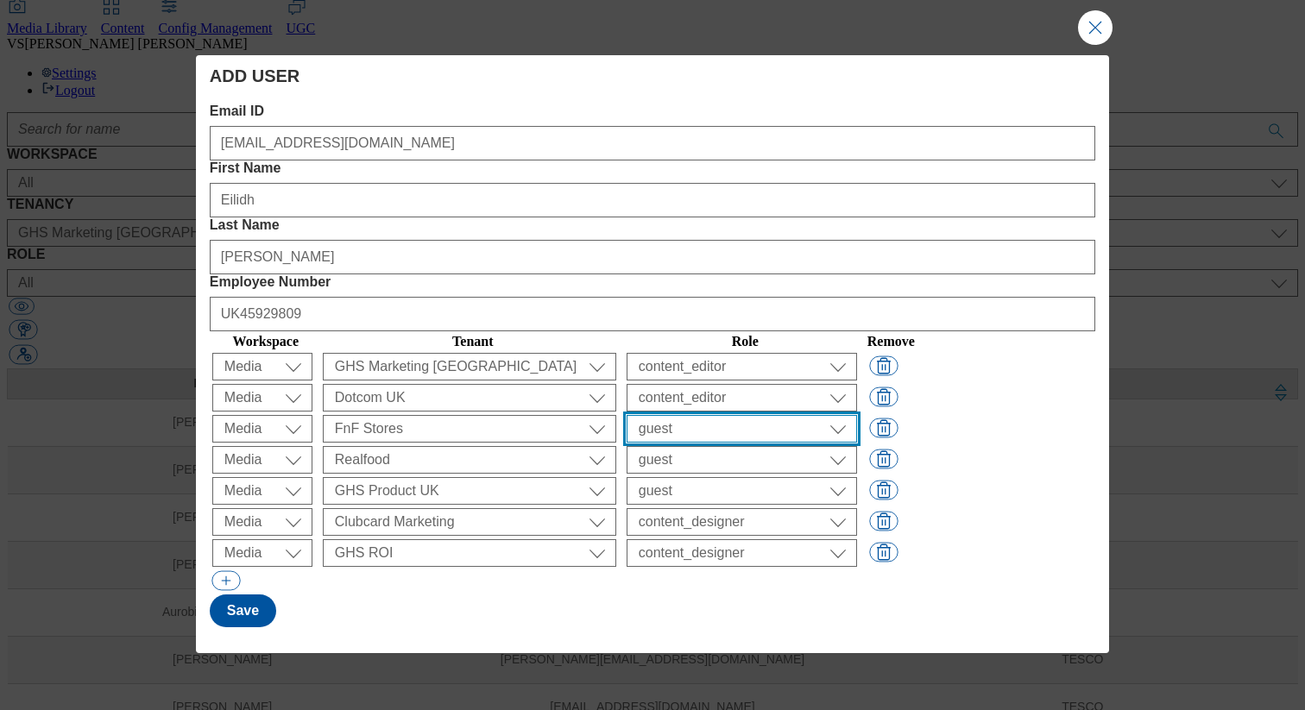
click at [676, 415] on select "All content_designer content_editor content_read developer guest media_admin mo…" at bounding box center [742, 429] width 230 height 28
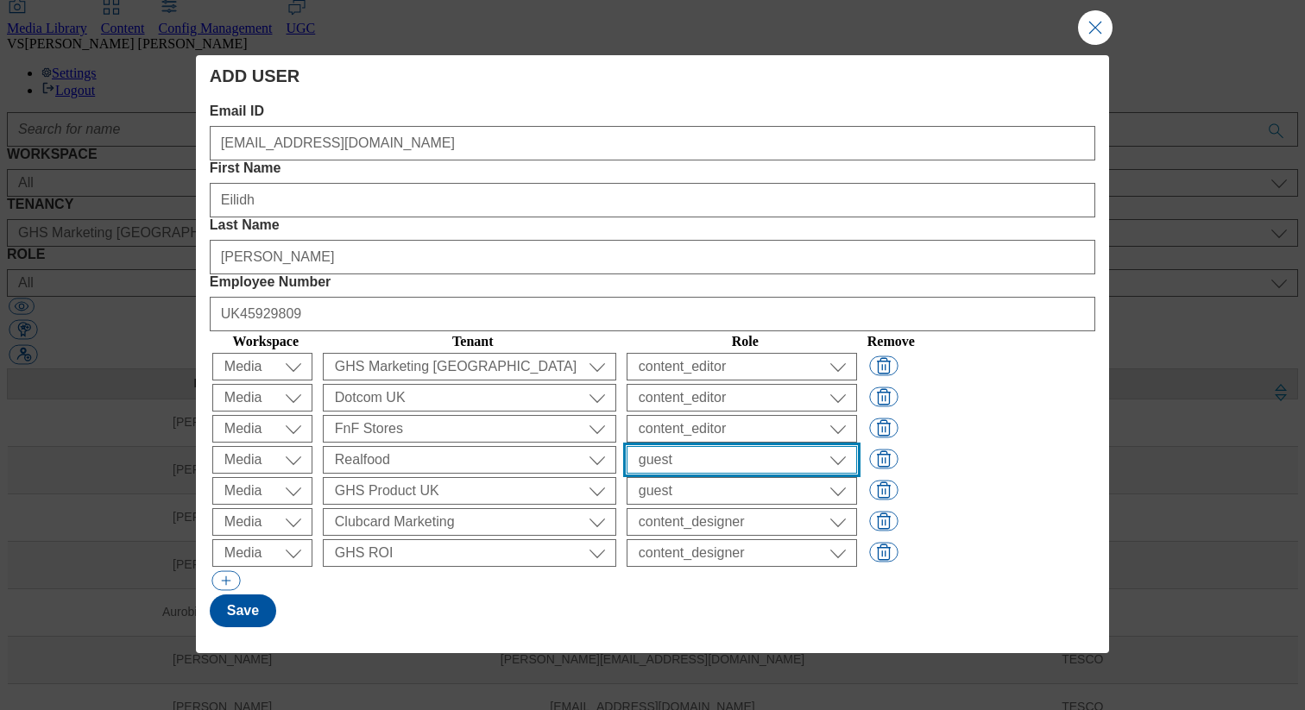
click at [729, 446] on select "All content_designer content_editor content_read developer guest media_admin mo…" at bounding box center [742, 460] width 230 height 28
select select "content_editor"
click at [676, 446] on select "All content_designer content_editor content_read developer guest media_admin mo…" at bounding box center [742, 460] width 230 height 28
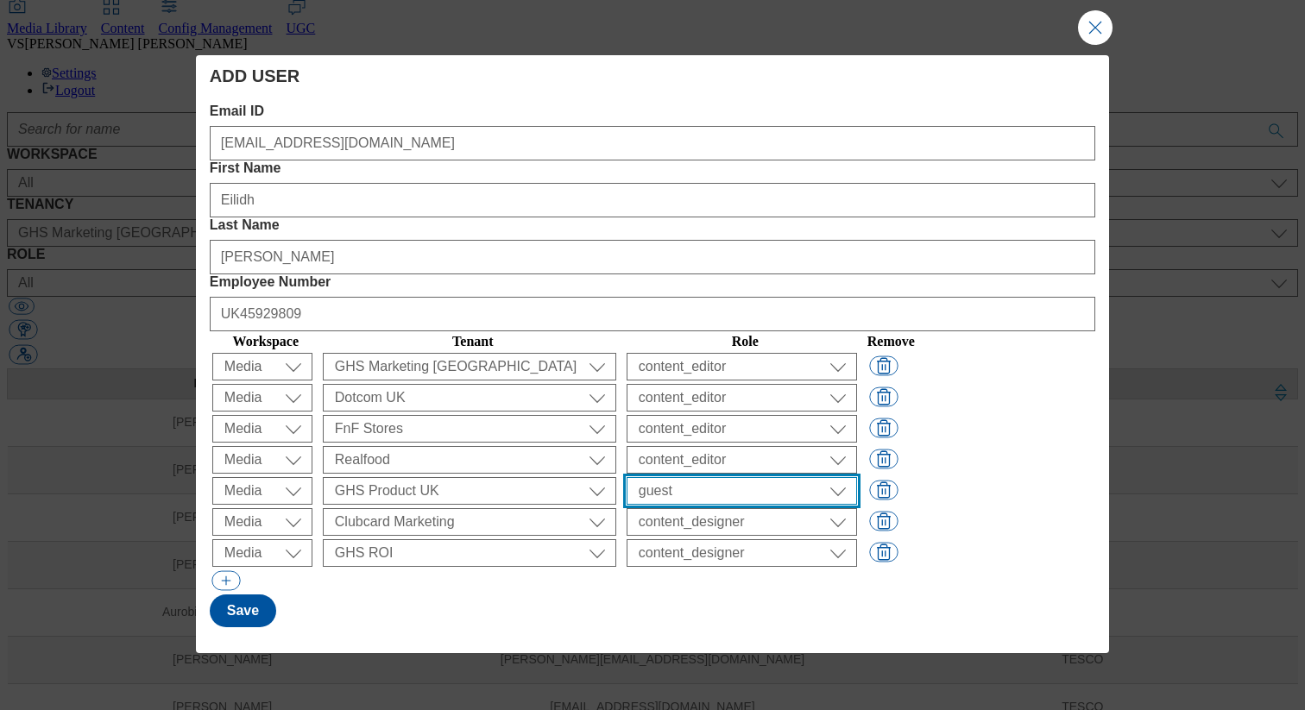
click at [749, 477] on select "All content_designer content_editor content_read developer guest media_admin mo…" at bounding box center [742, 491] width 230 height 28
select select "content_editor"
click at [676, 477] on select "All content_designer content_editor content_read developer guest media_admin mo…" at bounding box center [742, 491] width 230 height 28
click at [741, 508] on select "All content_designer content_editor content_read developer guest media_admin mo…" at bounding box center [742, 522] width 230 height 28
select select "content_editor"
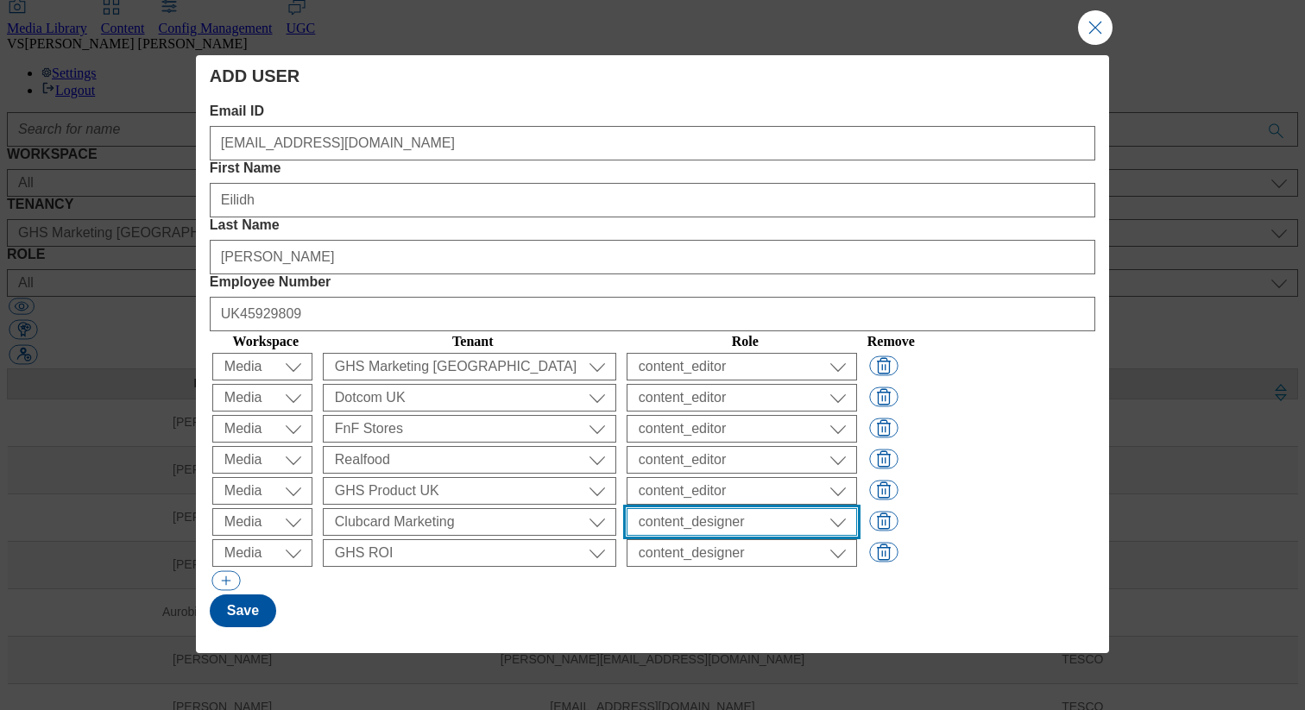
click at [676, 508] on select "All content_designer content_editor content_read developer guest media_admin mo…" at bounding box center [742, 522] width 230 height 28
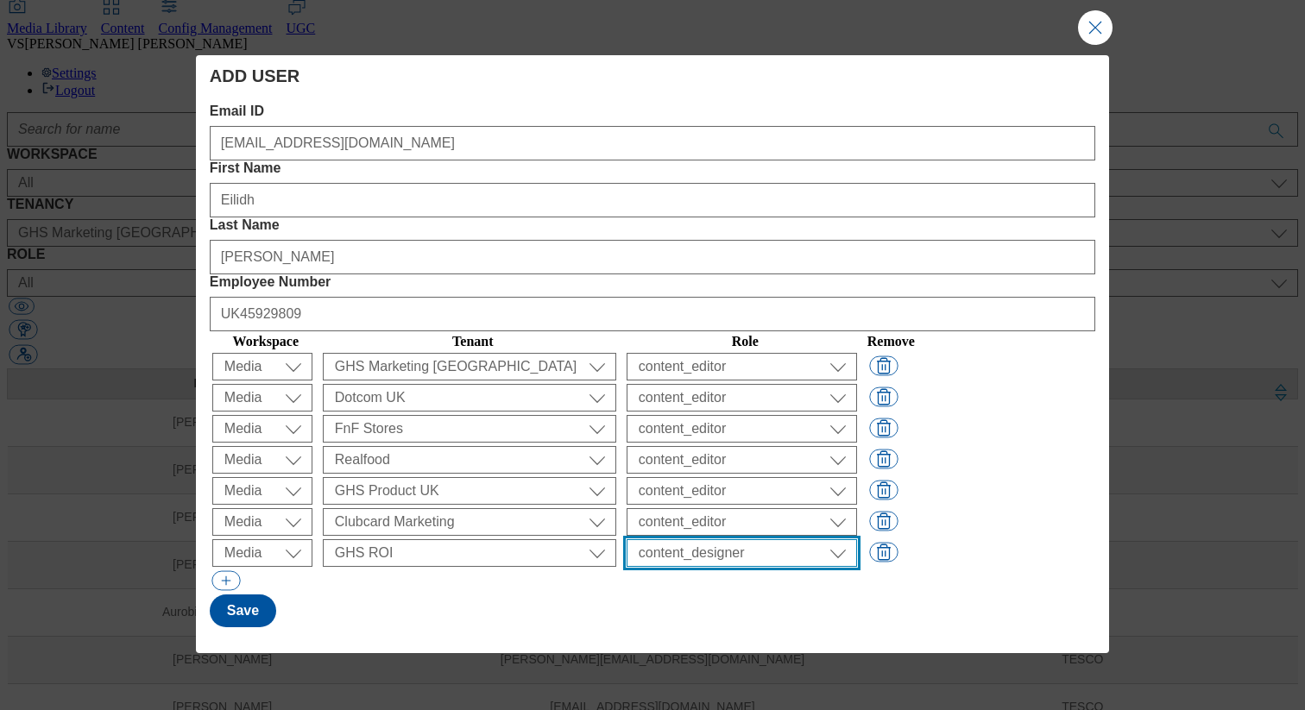
click at [737, 539] on select "All content_designer content_editor content_read developer guest media_admin mo…" at bounding box center [742, 553] width 230 height 28
select select "content_editor"
click at [676, 539] on select "All content_designer content_editor content_read developer guest media_admin mo…" at bounding box center [742, 553] width 230 height 28
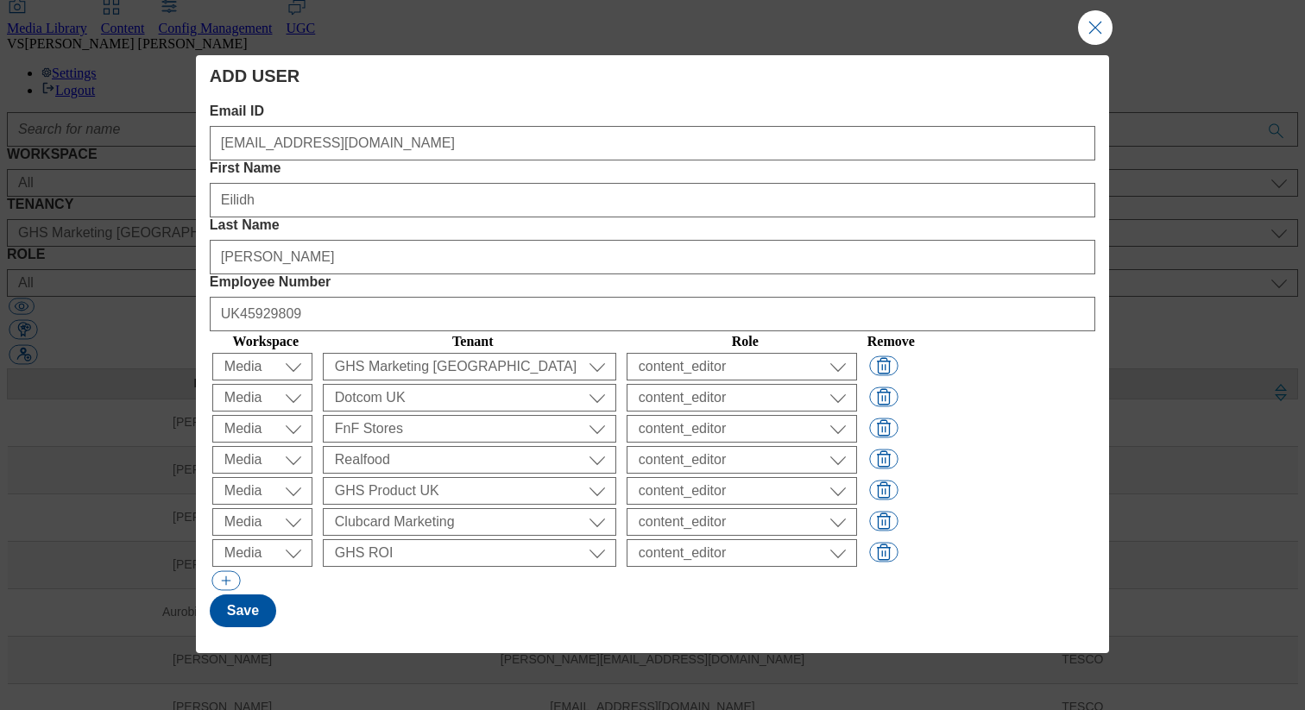
click at [632, 570] on div "Modal" at bounding box center [653, 582] width 886 height 25
click at [246, 595] on button "Save" at bounding box center [243, 611] width 66 height 33
select select "Content"
select select "ROI"
select select "targeting_rules_editor"
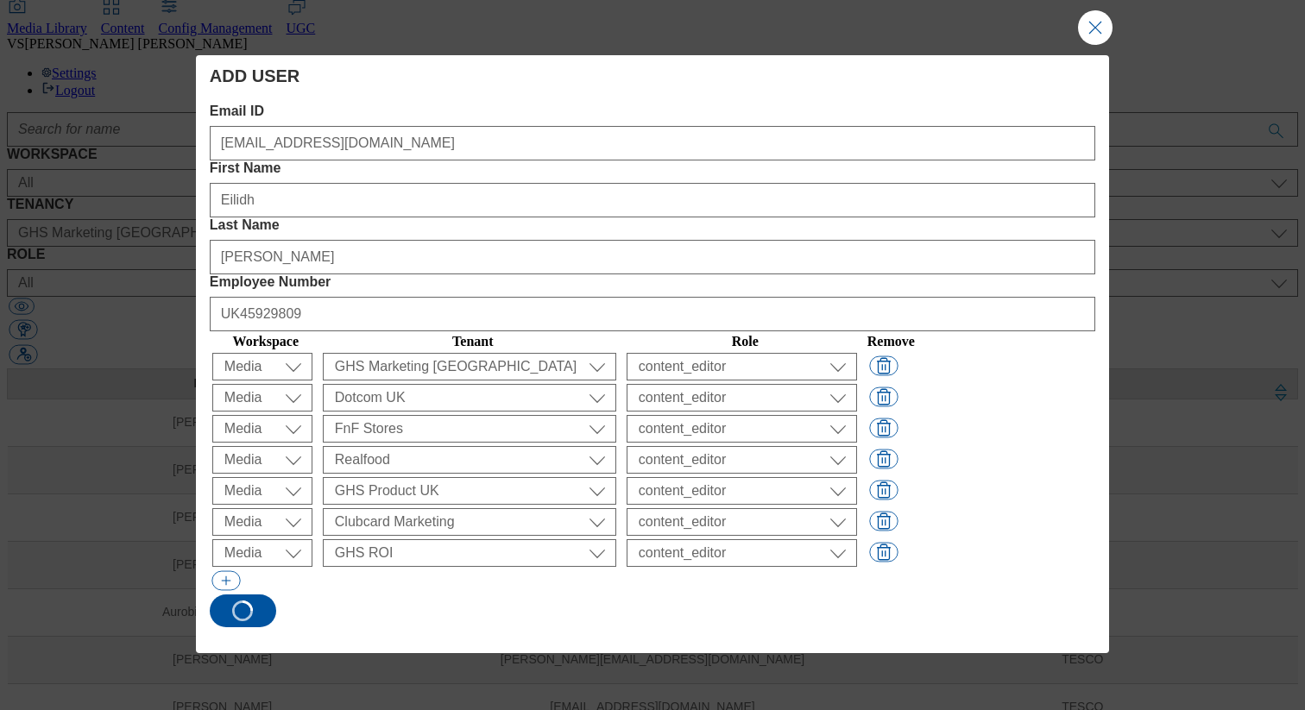
select select "Content"
select select "UK"
select select "targeting_rules_editor"
select select "Content"
select select "ghs-[GEOGRAPHIC_DATA]"
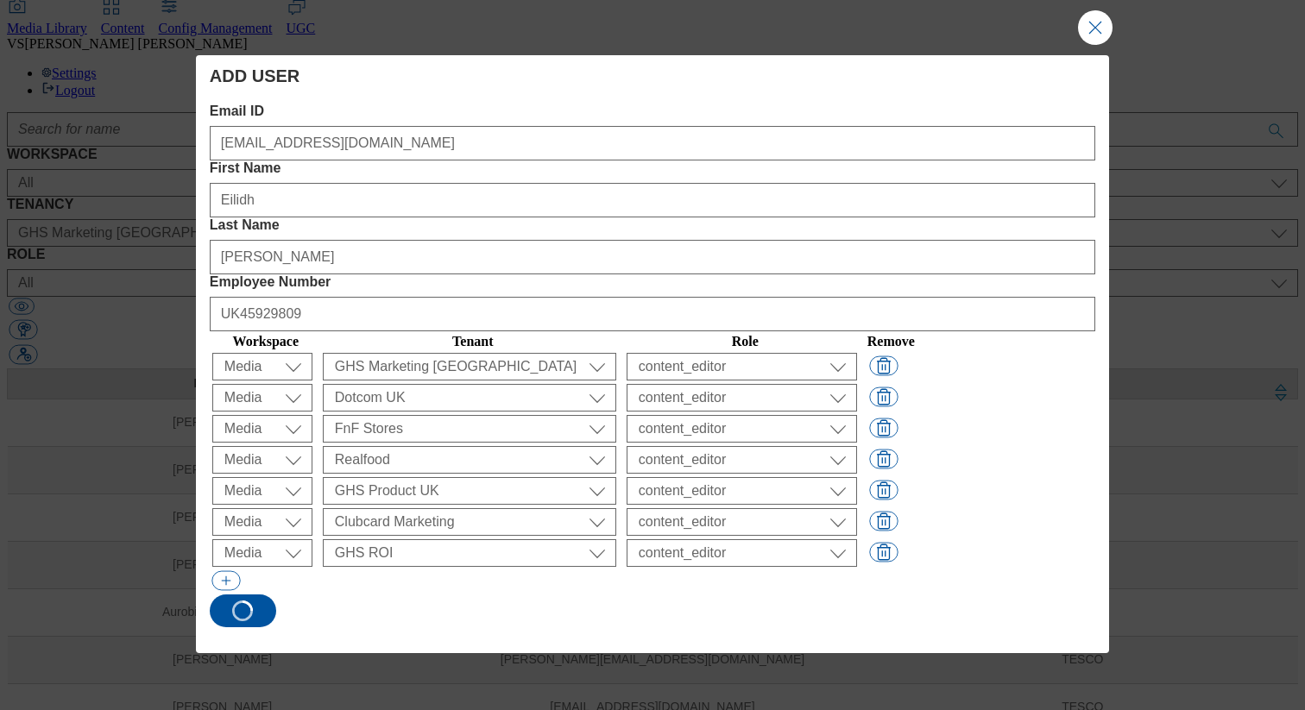
select select "buylist_senior_editor"
select select "Content"
select select "ghs-roi"
select select "buylist_senior_editor"
select select "flare-ghs-mktg"
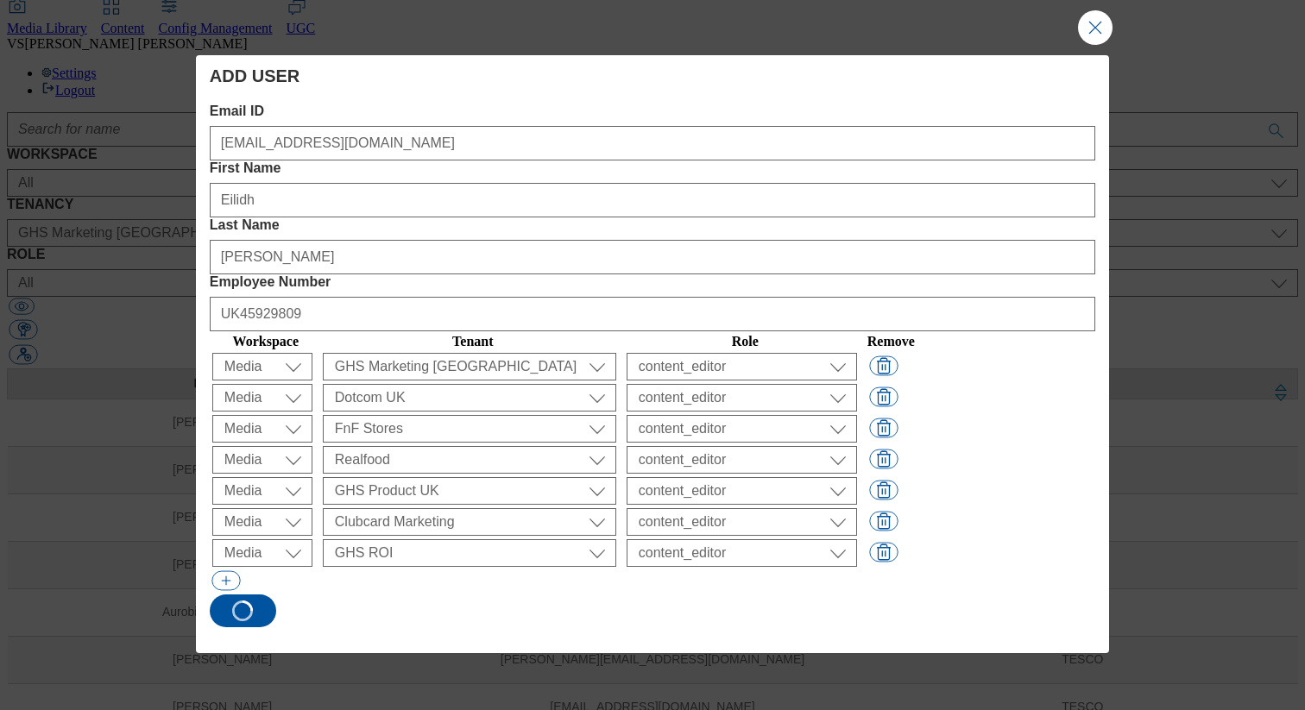
select select "content_designer"
select select "flare-homepage"
select select "content_designer"
select select "flare-fnf"
select select "guest"
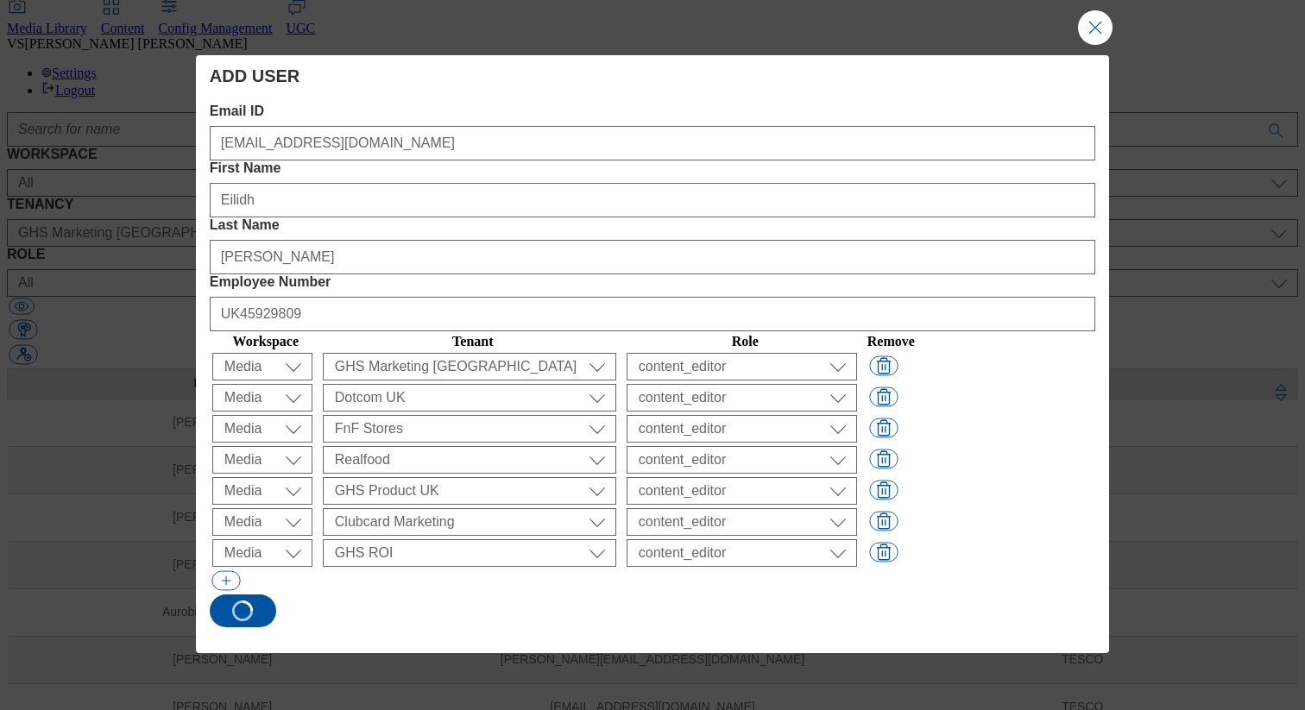
scroll to position [0, 0]
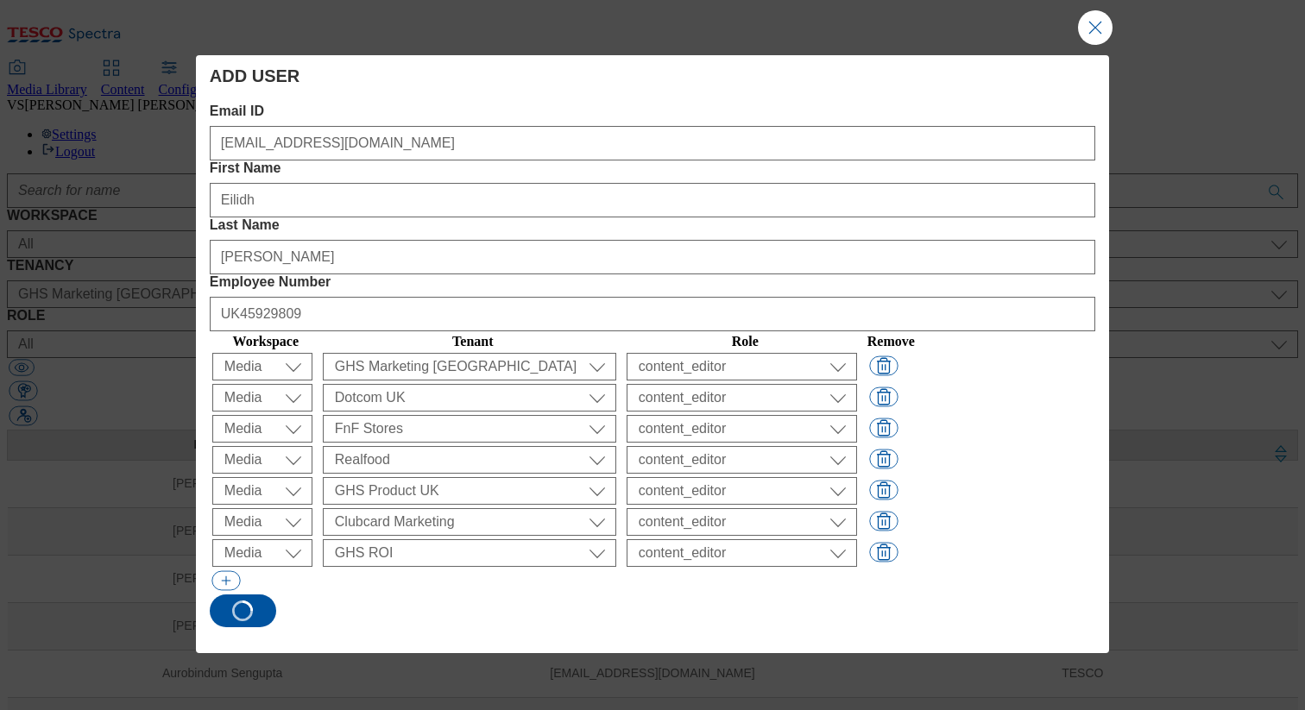
select select "Media"
select select "flare-realfood"
select select "guest"
select select "Media"
select select "flare-ghs"
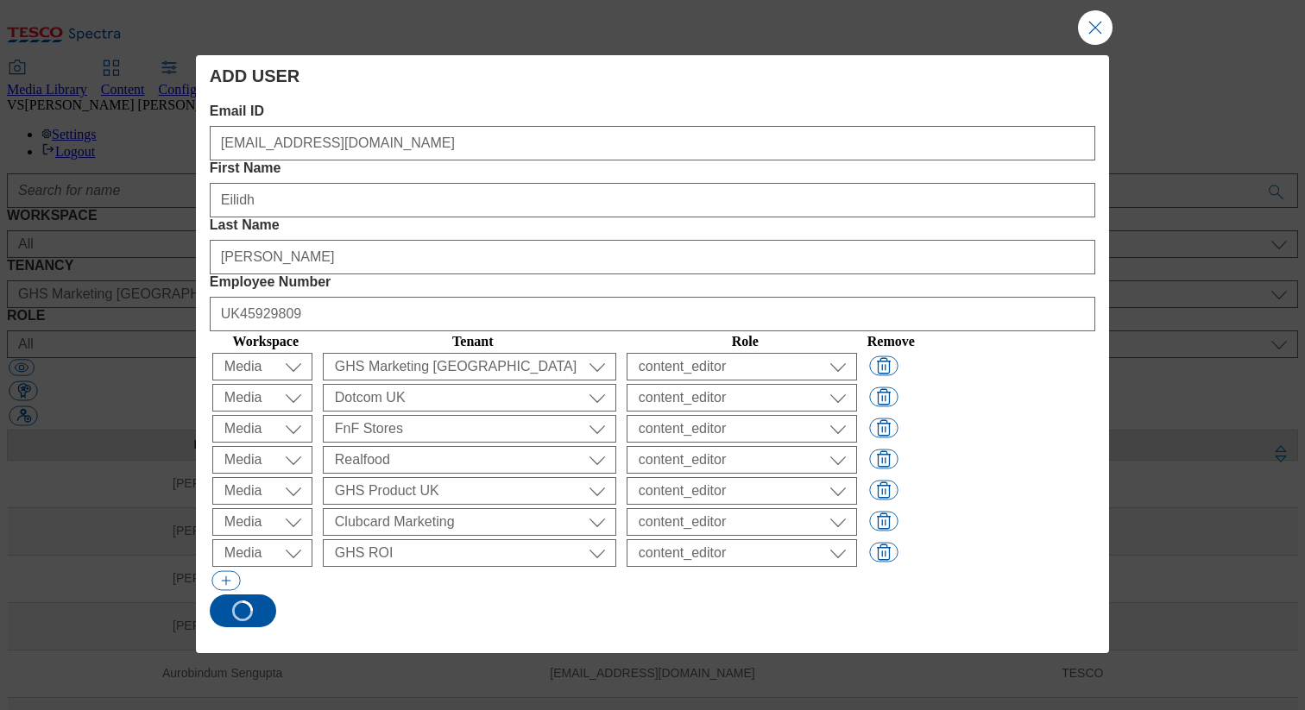
select select "guest"
select select "Media"
select select "flare-clubcard-mktg"
select select "content_designer"
select select "Media"
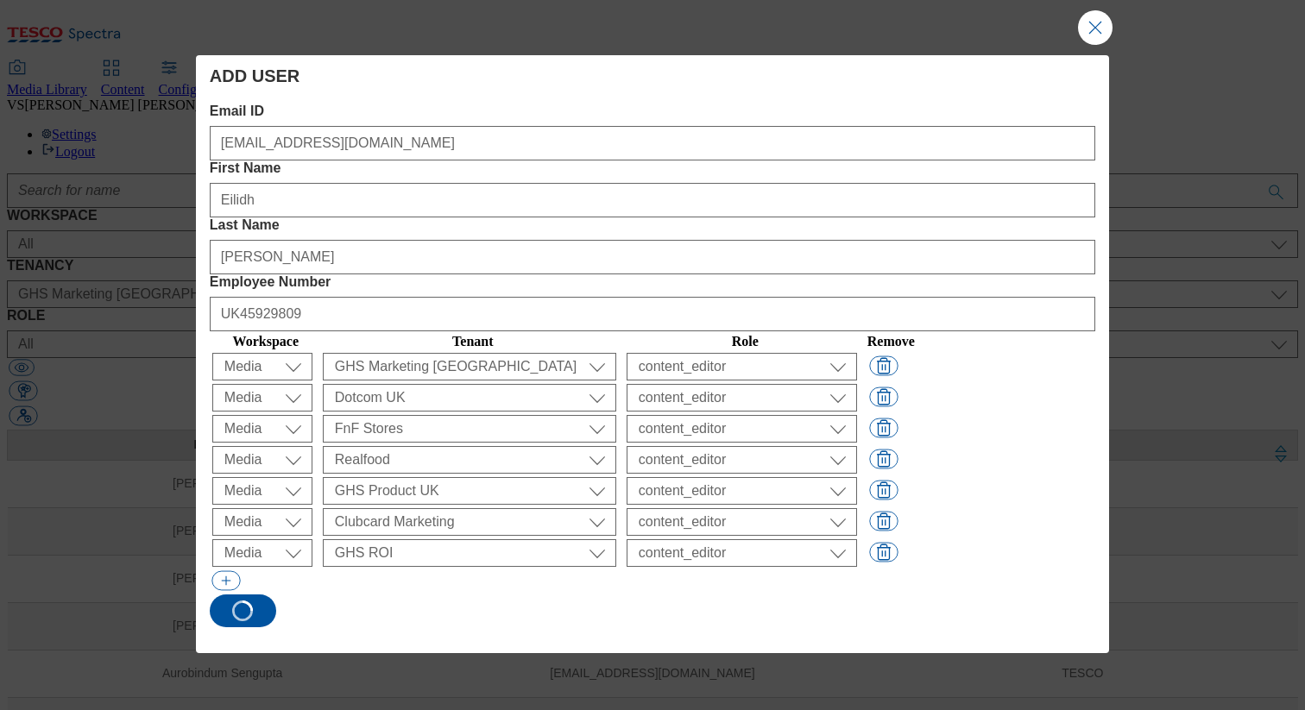
select select "flare-ghs-roi"
select select "content_designer"
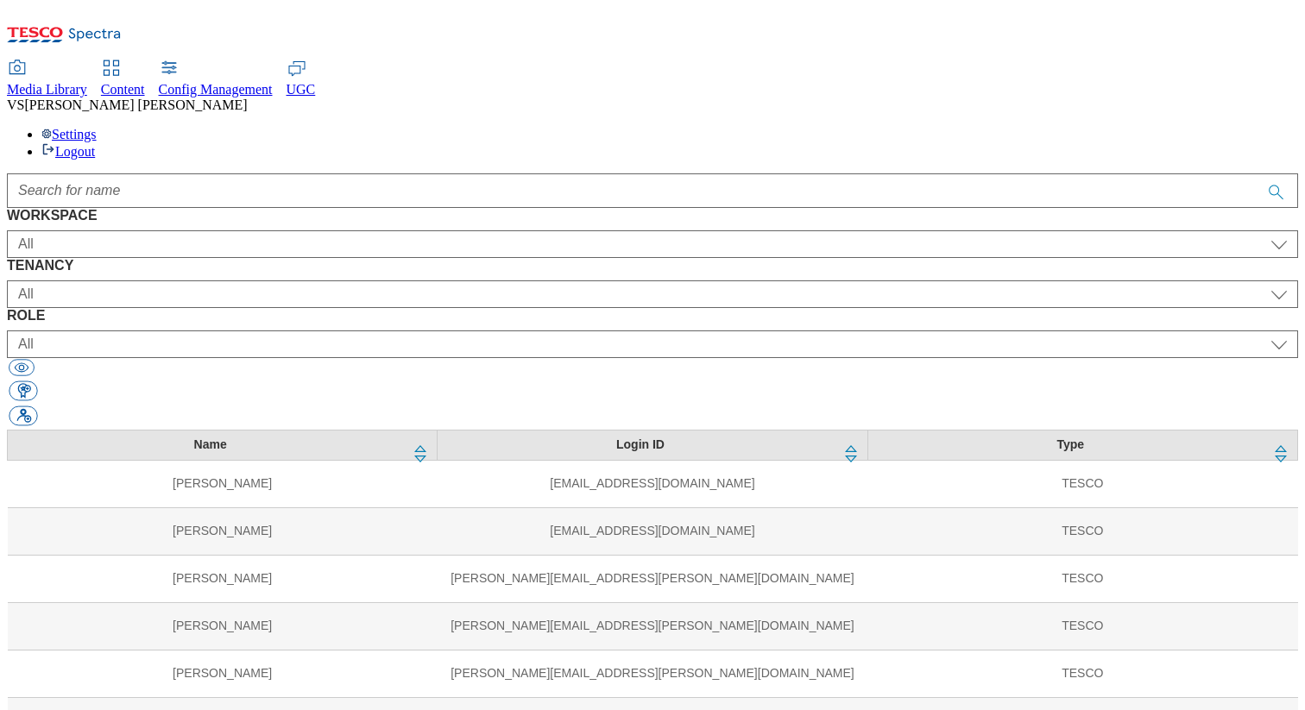
click at [87, 82] on span "Media Library" at bounding box center [47, 89] width 80 height 15
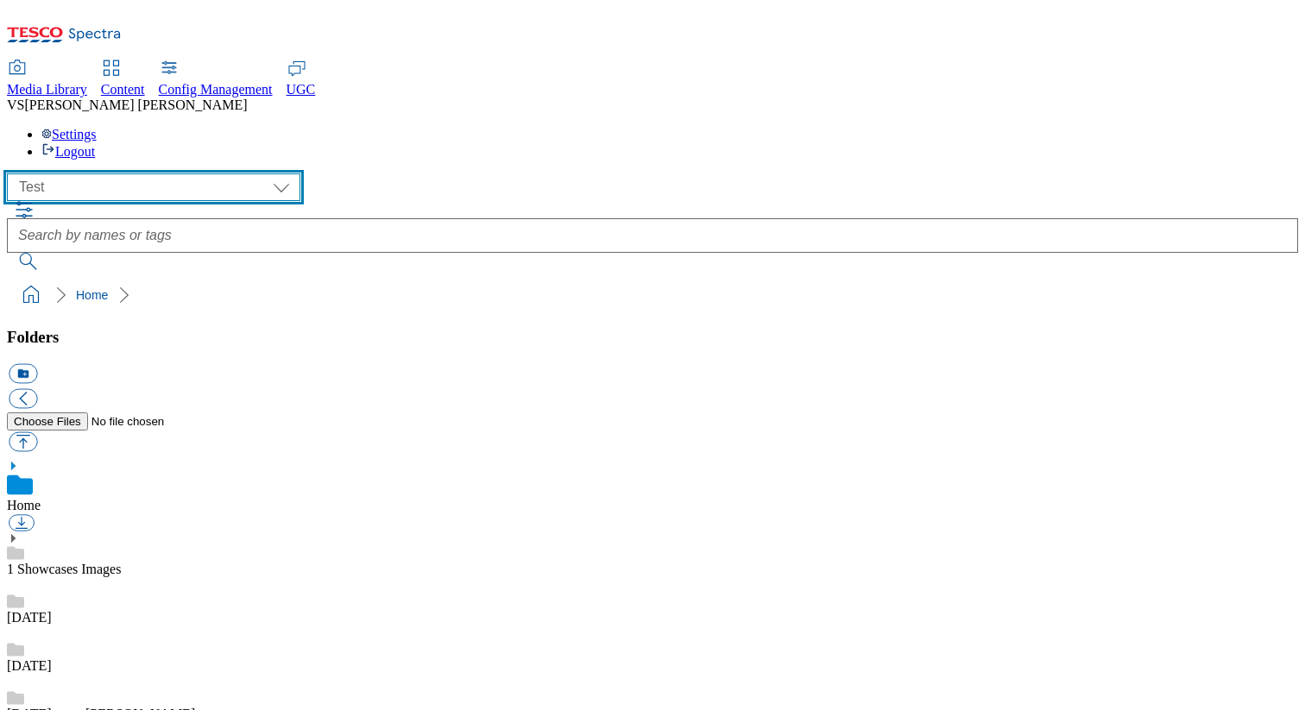
click at [106, 173] on select "All all CE Clubcard Boost UK Clubcard Marketing Clubcard ROI clubcard-boost-uk …" at bounding box center [153, 187] width 293 height 28
click at [12, 173] on select "All all CE Clubcard Boost UK Clubcard Marketing Clubcard ROI clubcard-boost-uk …" at bounding box center [153, 187] width 293 height 28
click at [122, 173] on select "All all CE Clubcard Boost UK Clubcard Marketing Clubcard ROI clubcard-boost-uk …" at bounding box center [153, 187] width 293 height 28
click at [12, 173] on select "All all CE Clubcard Boost UK Clubcard Marketing Clubcard ROI clubcard-boost-uk …" at bounding box center [153, 187] width 293 height 28
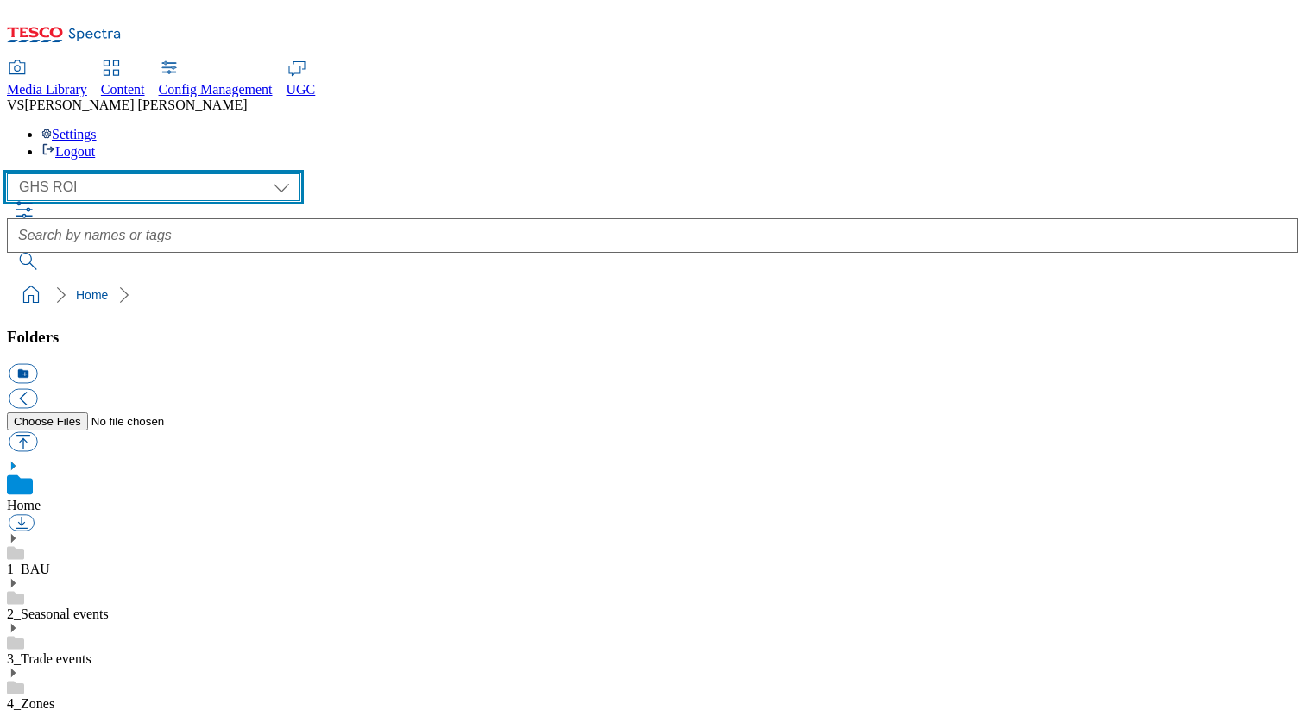
click at [91, 173] on select "All all CE Clubcard Boost UK Clubcard Marketing Clubcard ROI clubcard-boost-uk …" at bounding box center [153, 187] width 293 height 28
click at [12, 173] on select "All all CE Clubcard Boost UK Clubcard Marketing Clubcard ROI clubcard-boost-uk …" at bounding box center [153, 187] width 293 height 28
click at [127, 173] on select "All all CE Clubcard Boost UK Clubcard Marketing Clubcard ROI clubcard-boost-uk …" at bounding box center [153, 187] width 293 height 28
select select "fnf-[GEOGRAPHIC_DATA]"
click at [12, 173] on select "All all CE Clubcard Boost UK Clubcard Marketing Clubcard ROI clubcard-boost-uk …" at bounding box center [153, 187] width 293 height 28
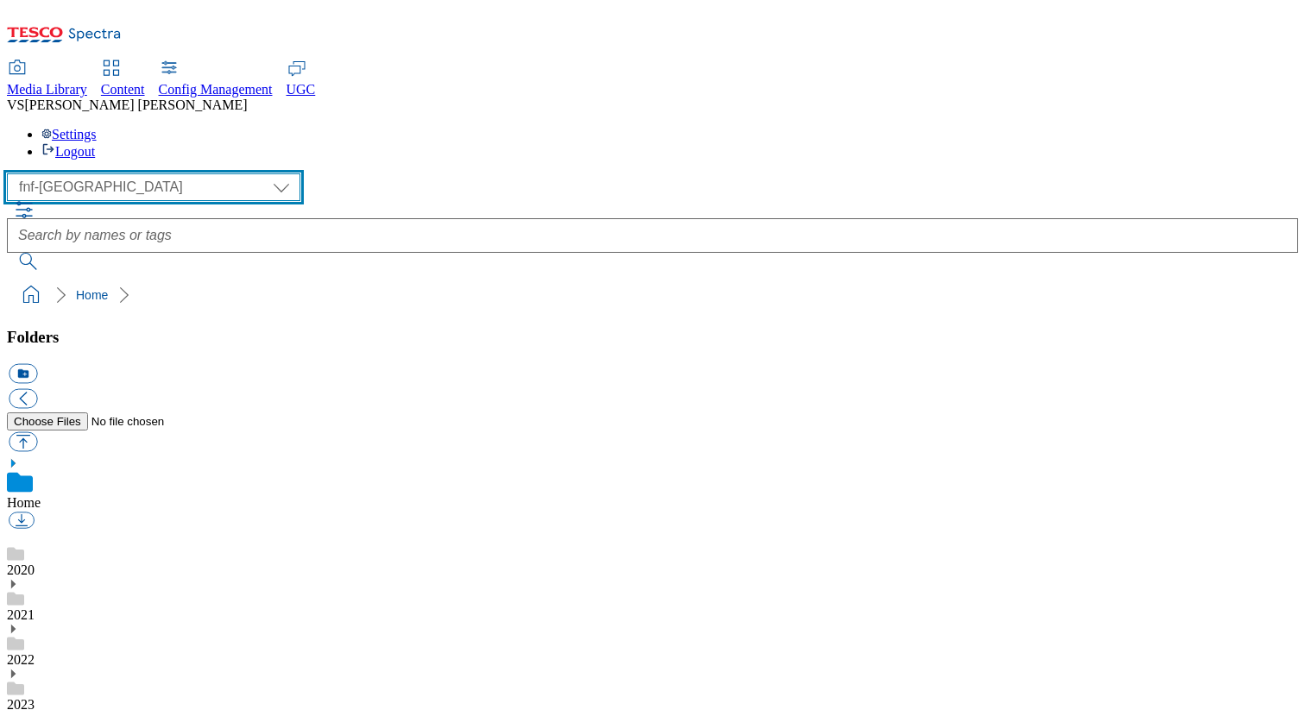
click at [149, 173] on select "All all CE Clubcard Boost UK Clubcard Marketing Clubcard ROI clubcard-boost-uk …" at bounding box center [153, 187] width 293 height 28
